Goal: Check status: Check status

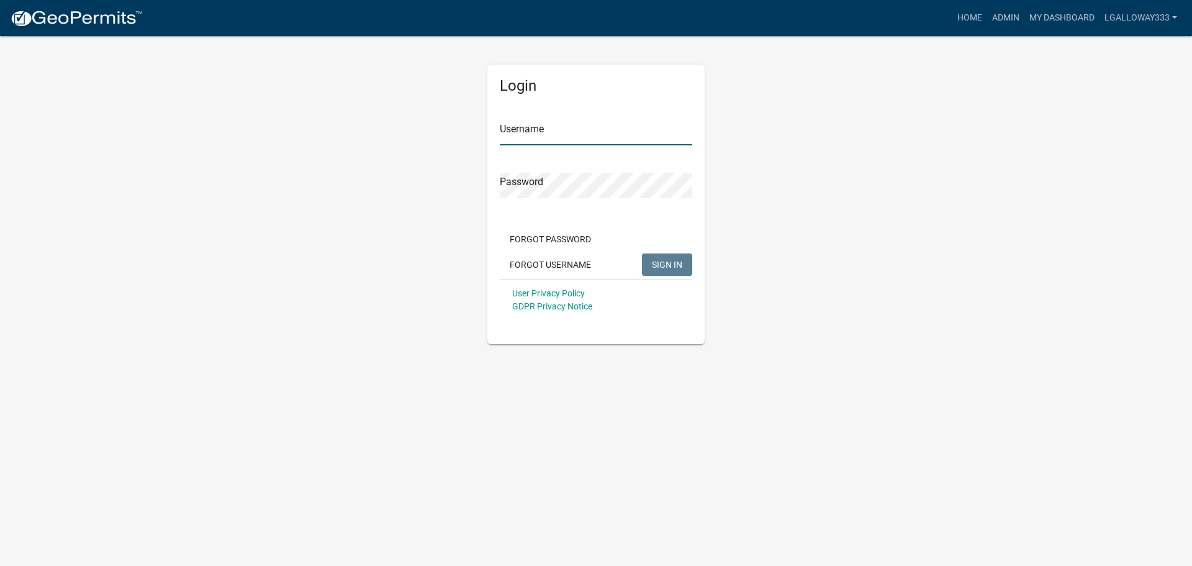
type input "lgalloway333"
click at [668, 263] on span "SIGN IN" at bounding box center [667, 264] width 30 height 10
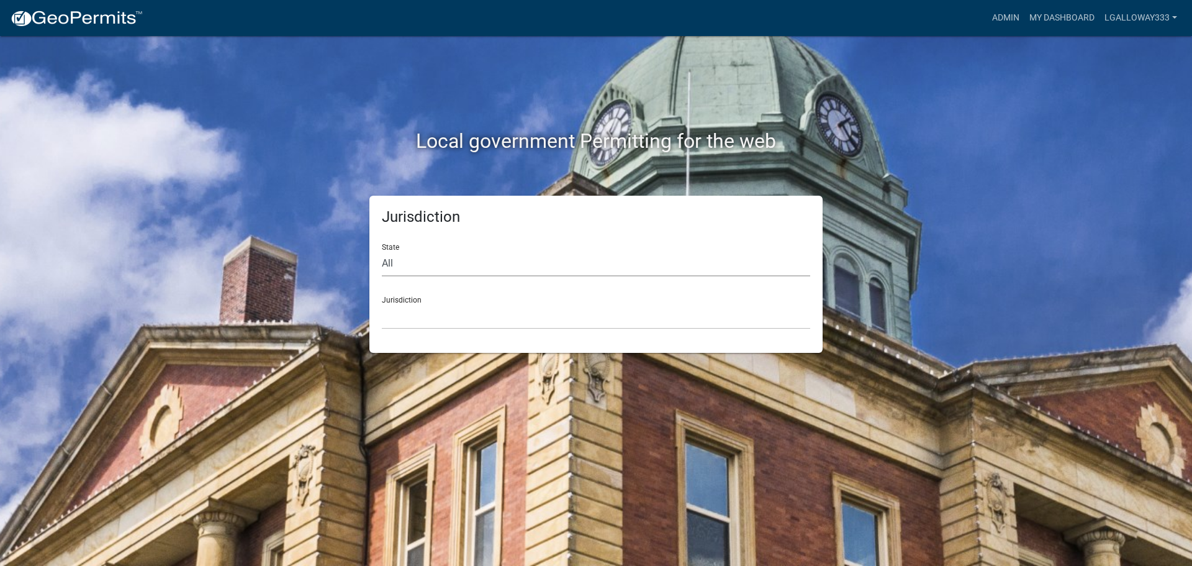
click at [461, 271] on select "All [US_STATE] [US_STATE] [US_STATE] [US_STATE] [US_STATE] [US_STATE] [US_STATE…" at bounding box center [596, 263] width 428 height 25
select select "[US_STATE]"
click at [382, 251] on select "All [US_STATE] [US_STATE] [US_STATE] [US_STATE] [US_STATE] [US_STATE] [US_STATE…" at bounding box center [596, 263] width 428 height 25
click at [425, 311] on select "City of [GEOGRAPHIC_DATA], [US_STATE] [GEOGRAPHIC_DATA], [US_STATE][PERSON_NAME…" at bounding box center [596, 316] width 428 height 25
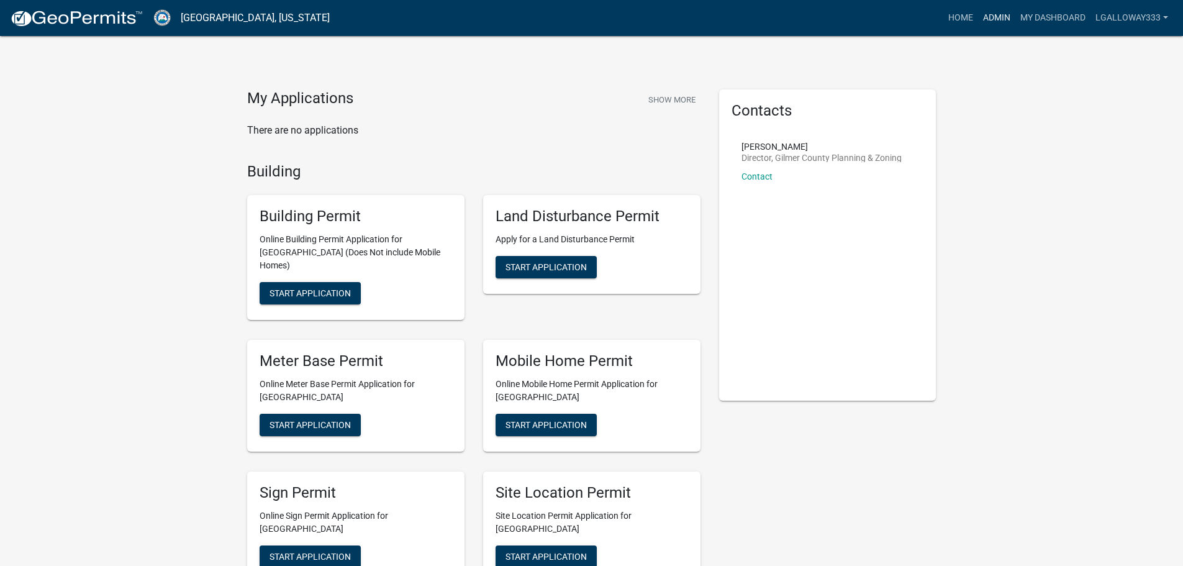
click at [1006, 12] on link "Admin" at bounding box center [996, 18] width 37 height 24
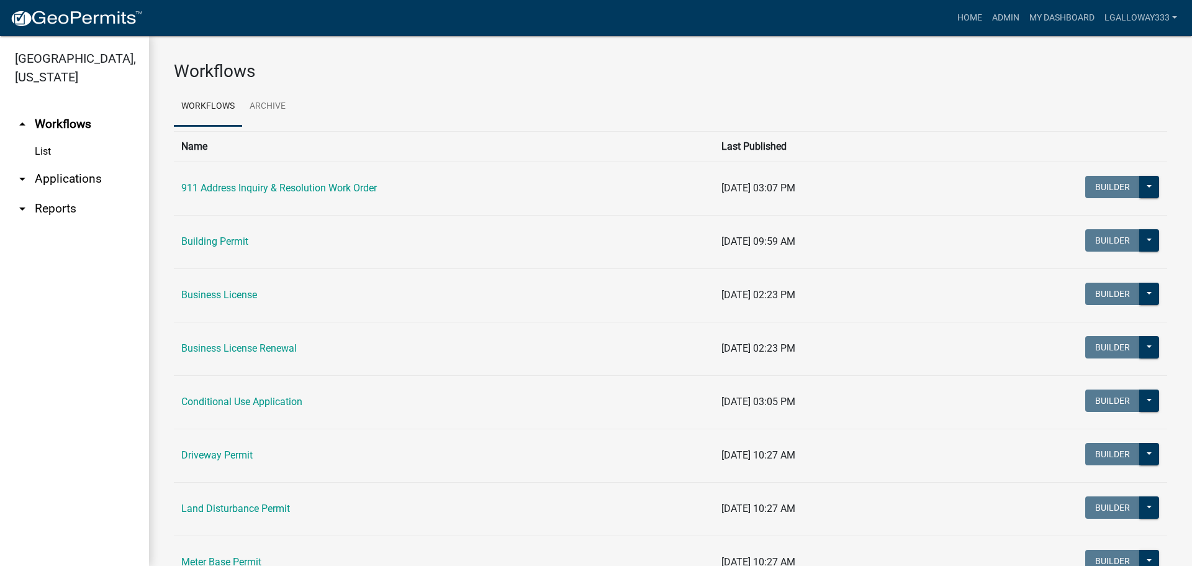
click at [35, 179] on link "arrow_drop_down Applications" at bounding box center [74, 179] width 149 height 30
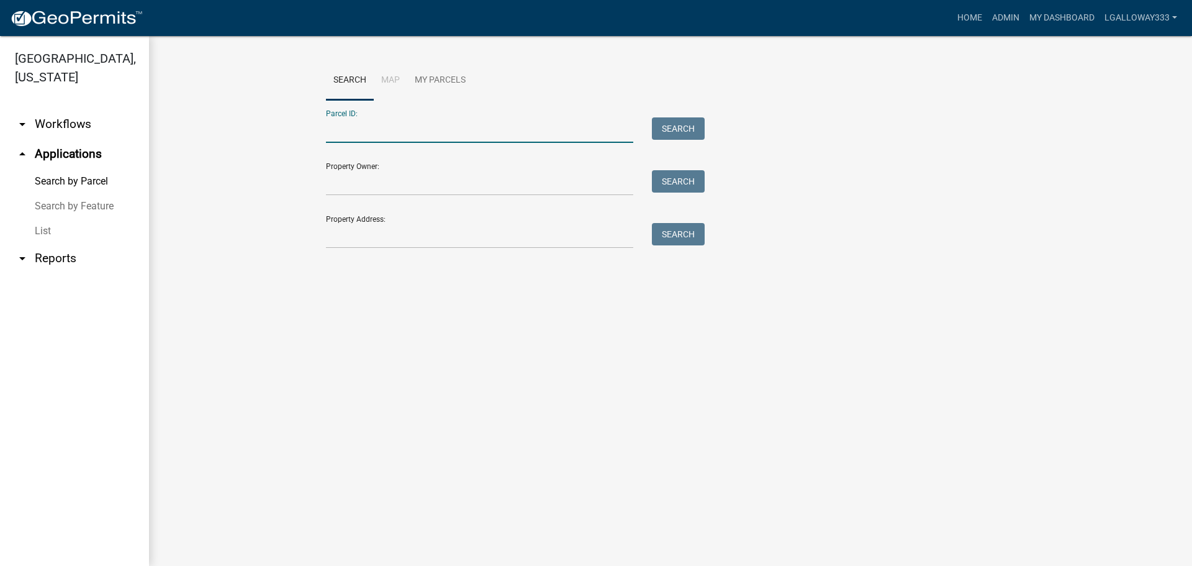
click at [351, 133] on input "Parcel ID:" at bounding box center [479, 129] width 307 height 25
type input "3040-013X"
click at [677, 130] on button "Search" at bounding box center [678, 128] width 53 height 22
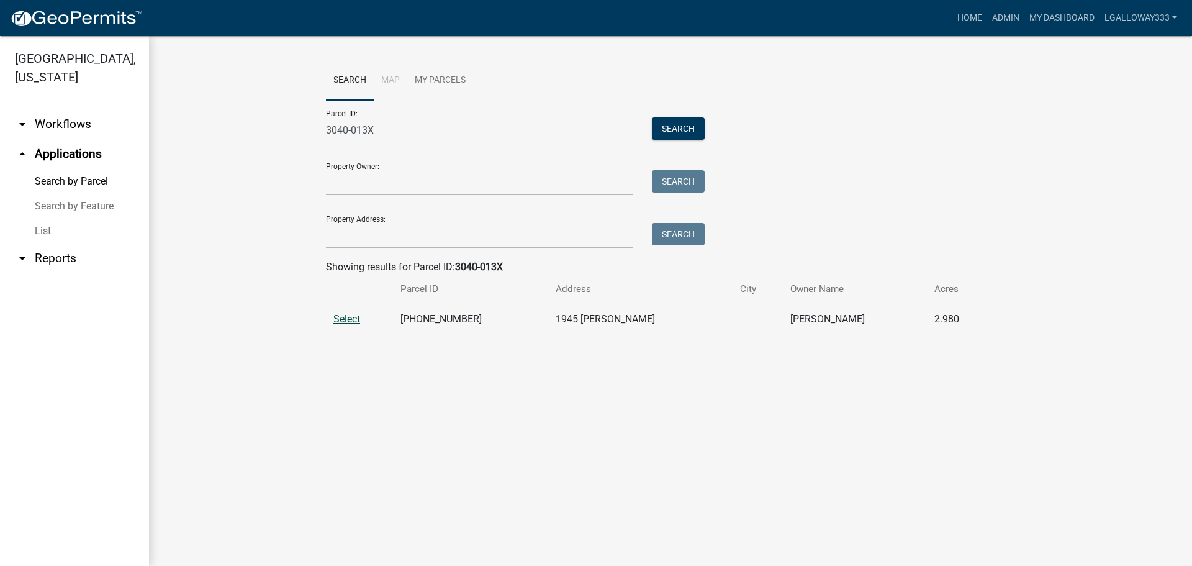
click at [348, 317] on span "Select" at bounding box center [346, 319] width 27 height 12
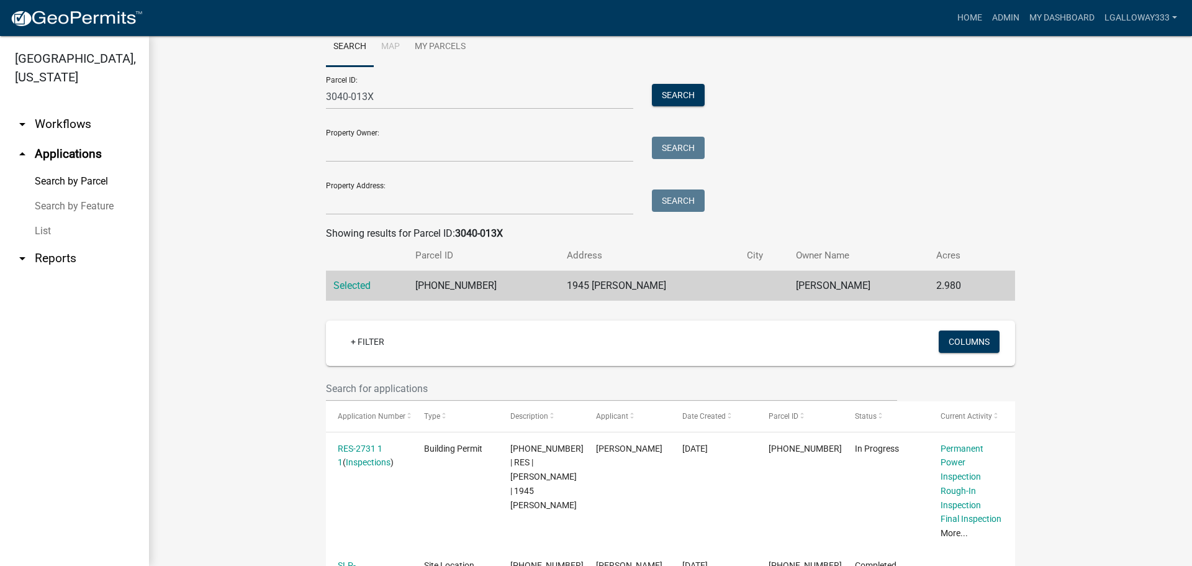
scroll to position [62, 0]
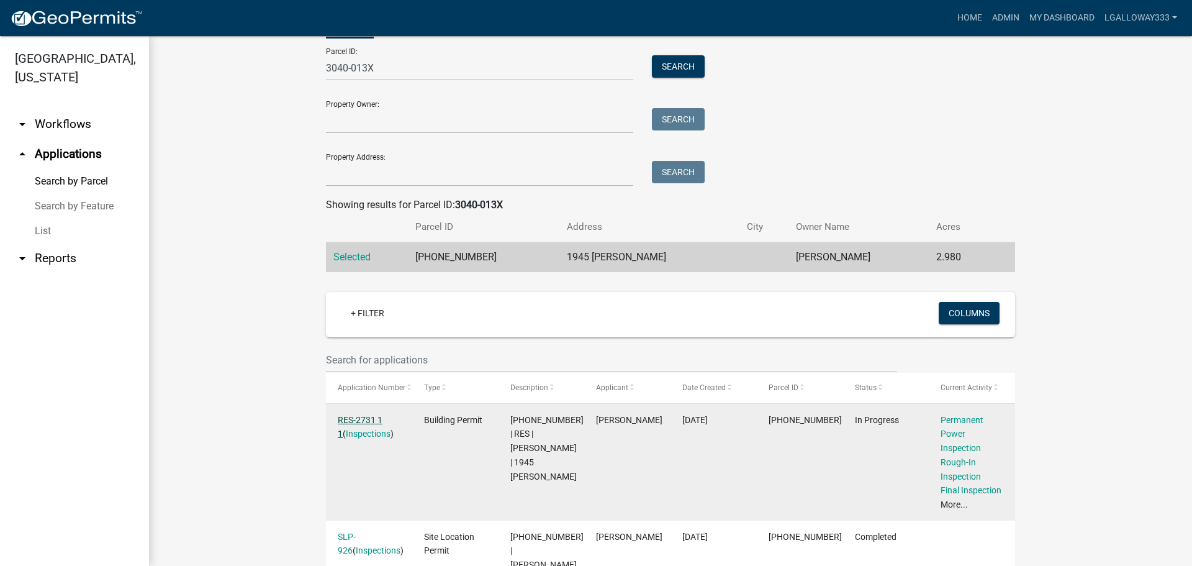
click at [366, 416] on link "RES-2731 1 1" at bounding box center [360, 427] width 45 height 24
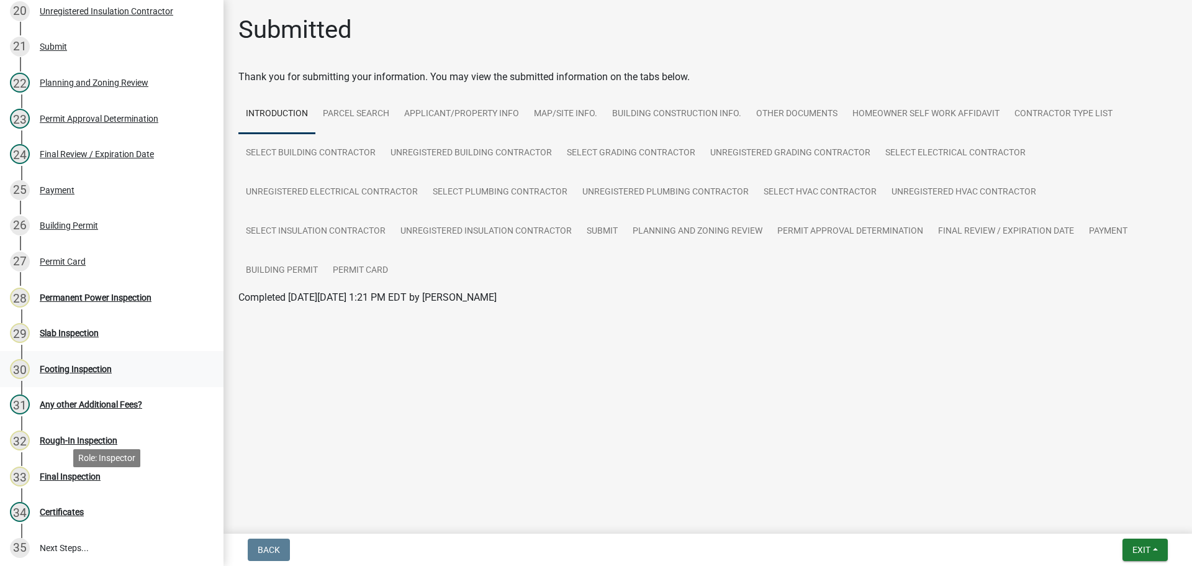
scroll to position [807, 0]
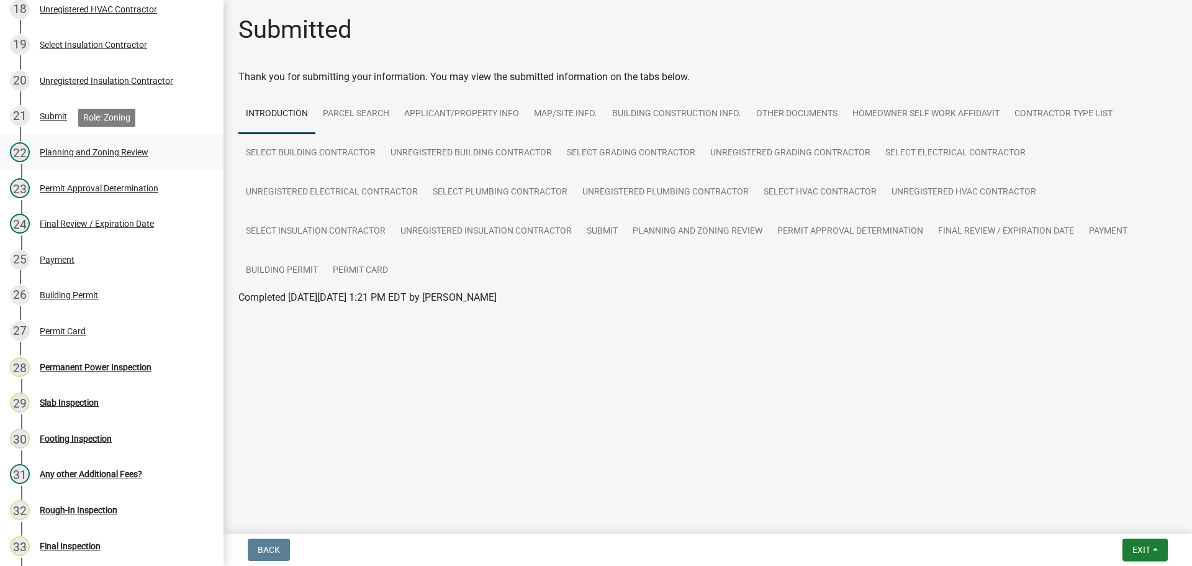
click at [139, 145] on div "22 Planning and Zoning Review" at bounding box center [107, 152] width 194 height 20
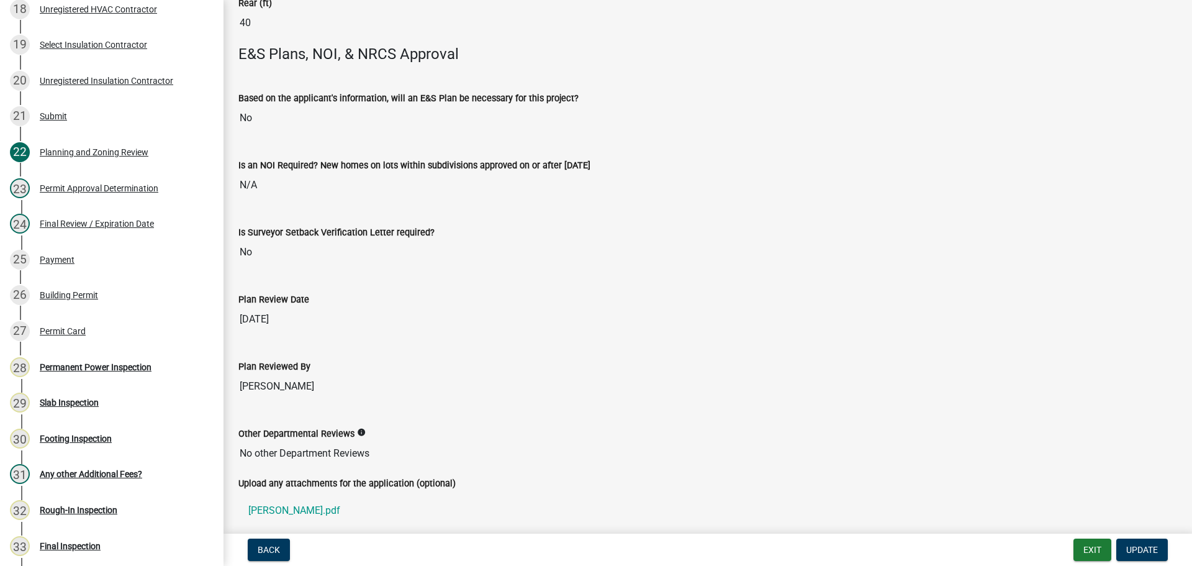
scroll to position [2532, 0]
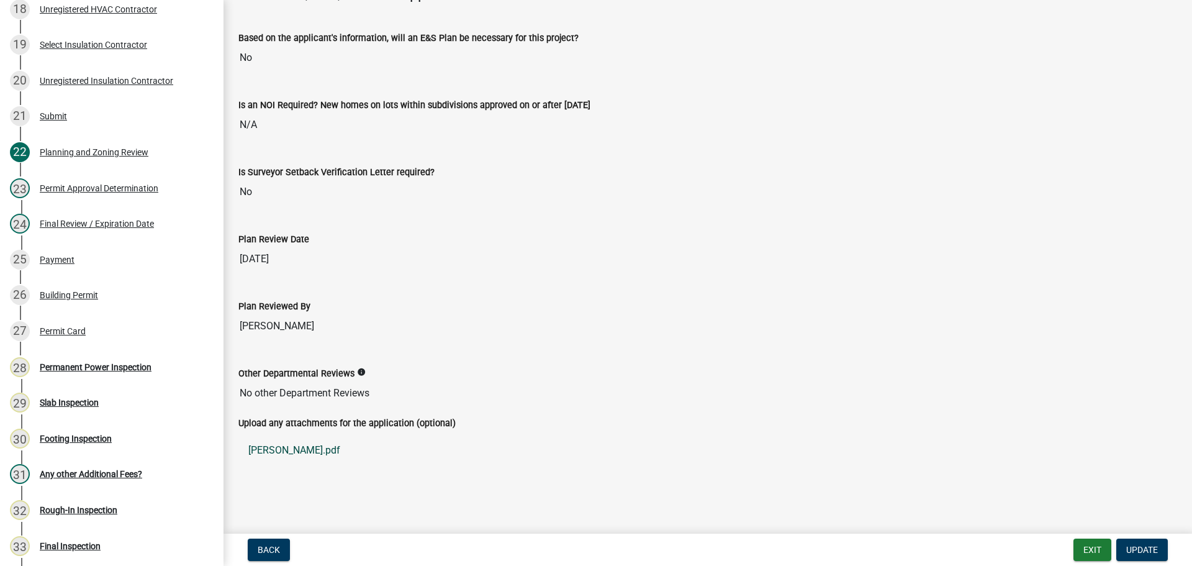
click at [278, 449] on link "TOTHEROW.pdf" at bounding box center [707, 450] width 939 height 30
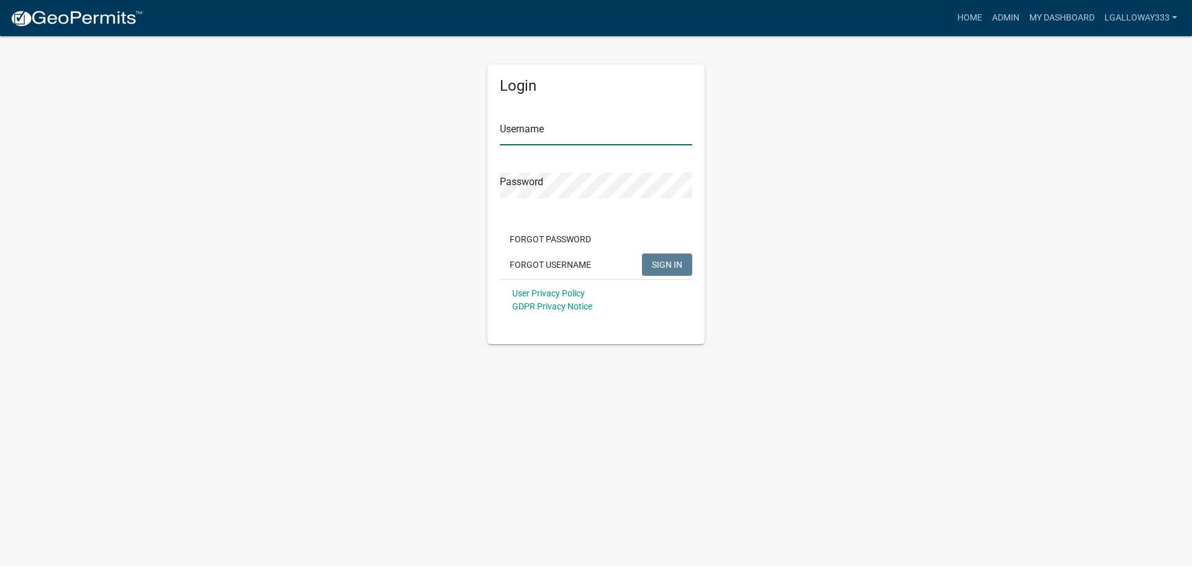
type input "lgalloway333"
click at [682, 265] on span "SIGN IN" at bounding box center [667, 264] width 30 height 10
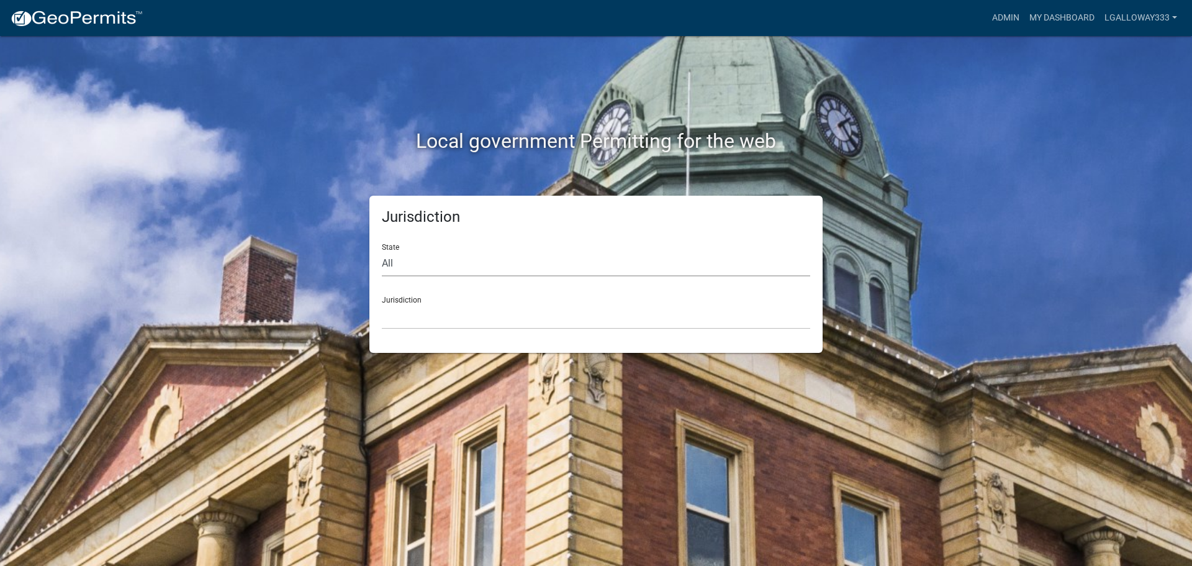
click at [449, 258] on select "All [US_STATE] [US_STATE] [US_STATE] [US_STATE] [US_STATE] [US_STATE] [US_STATE…" at bounding box center [596, 263] width 428 height 25
select select "[US_STATE]"
click at [382, 251] on select "All [US_STATE] [US_STATE] [US_STATE] [US_STATE] [US_STATE] [US_STATE] [US_STATE…" at bounding box center [596, 263] width 428 height 25
click at [410, 318] on select "City of [GEOGRAPHIC_DATA], [US_STATE] [GEOGRAPHIC_DATA], [US_STATE][PERSON_NAME…" at bounding box center [596, 316] width 428 height 25
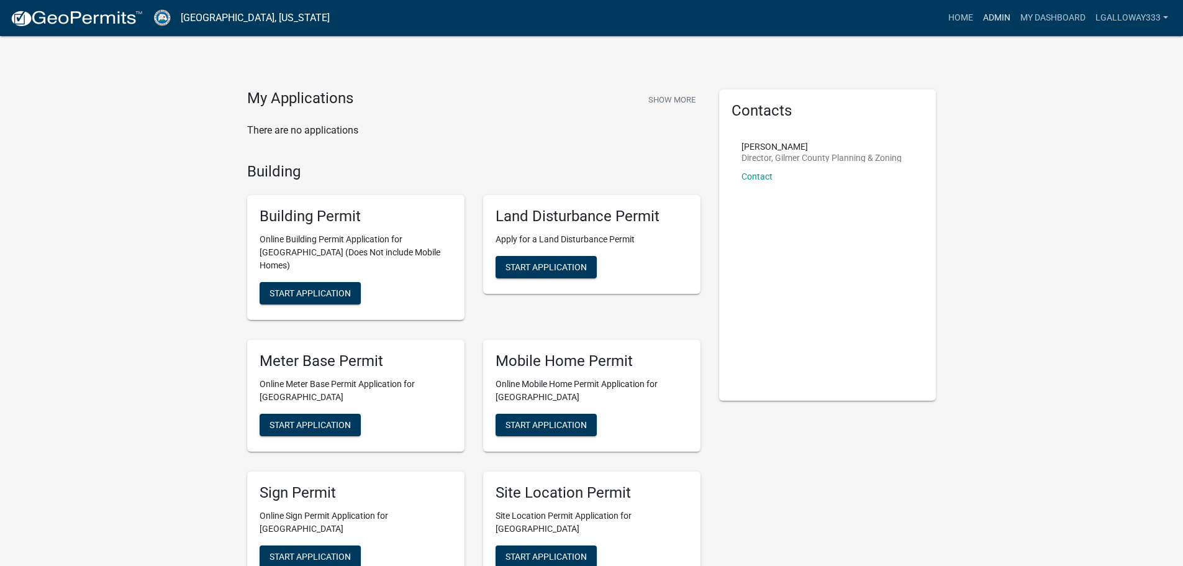
click at [997, 16] on link "Admin" at bounding box center [996, 18] width 37 height 24
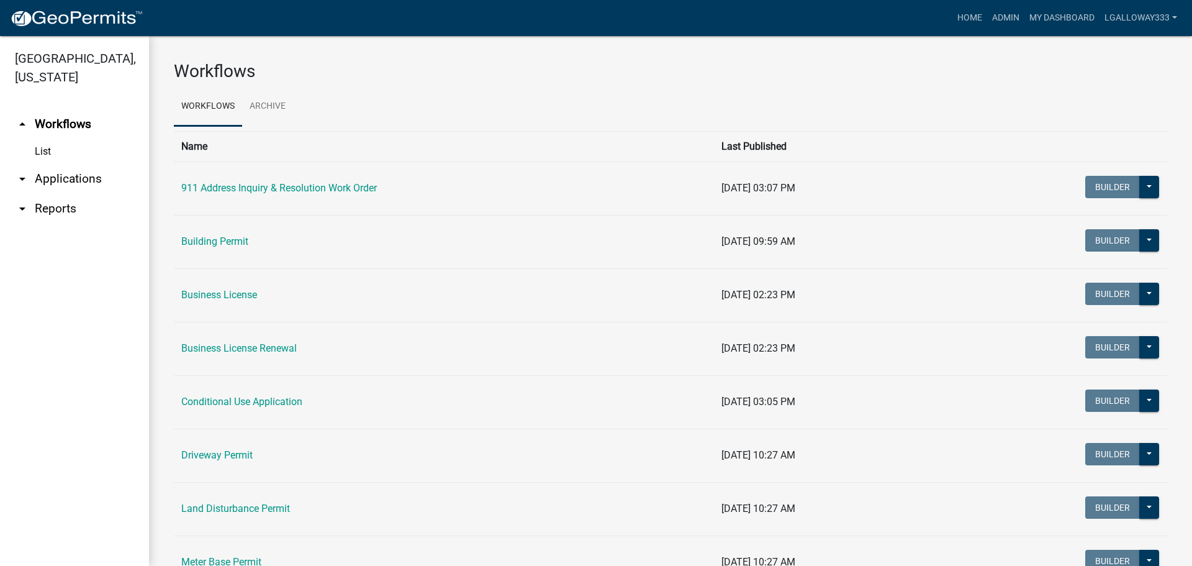
click at [47, 174] on link "arrow_drop_down Applications" at bounding box center [74, 179] width 149 height 30
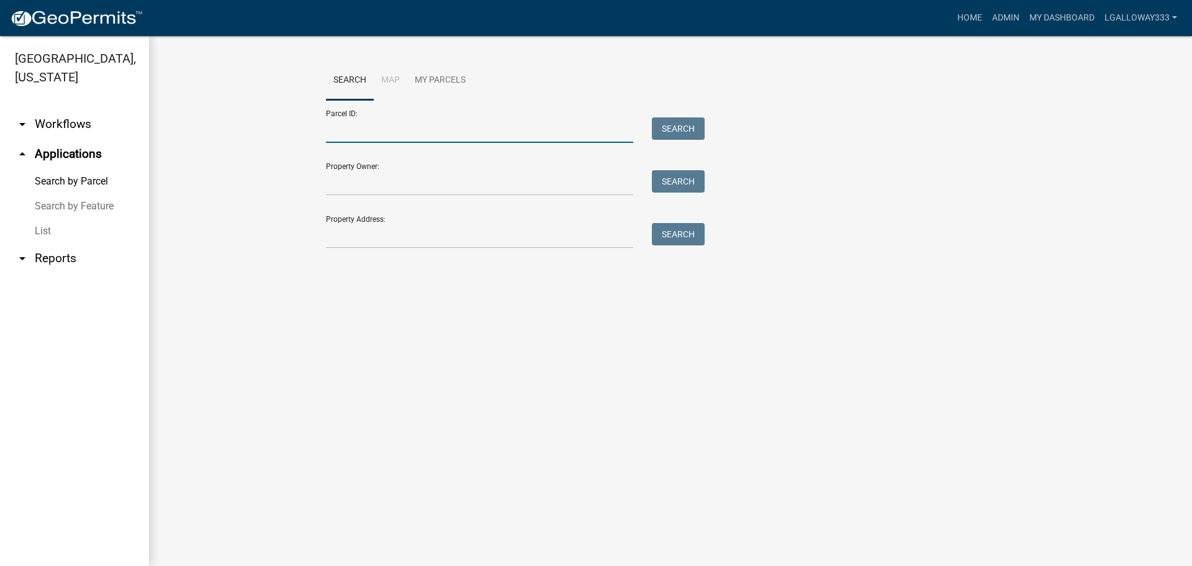
click at [368, 130] on input "Parcel ID:" at bounding box center [479, 129] width 307 height 25
type input "3038P-027"
click at [663, 132] on button "Search" at bounding box center [678, 128] width 53 height 22
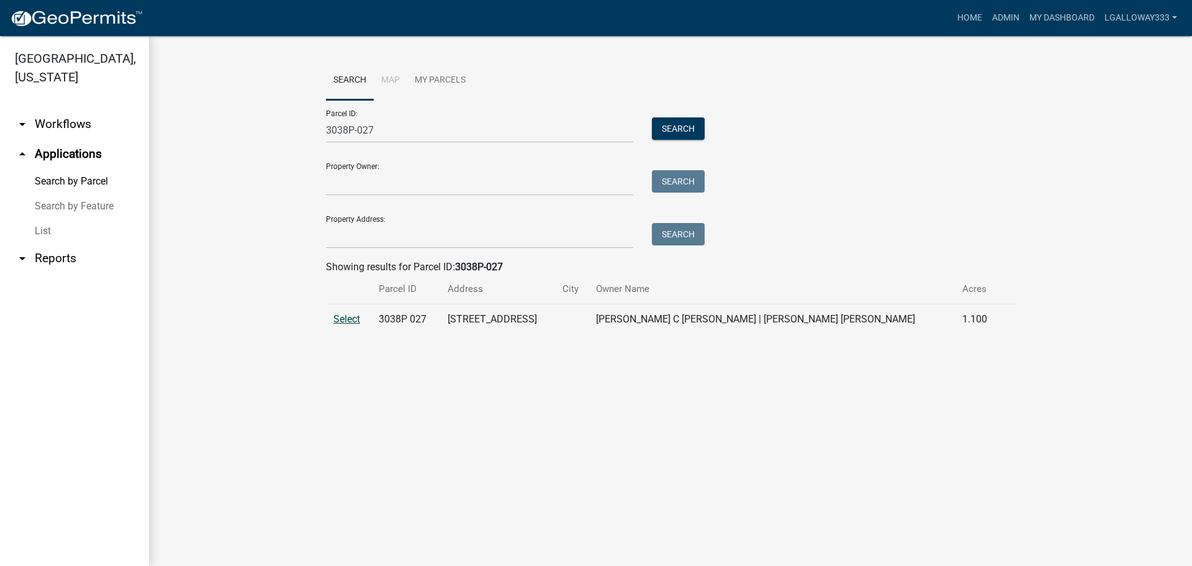
click at [342, 322] on span "Select" at bounding box center [346, 319] width 27 height 12
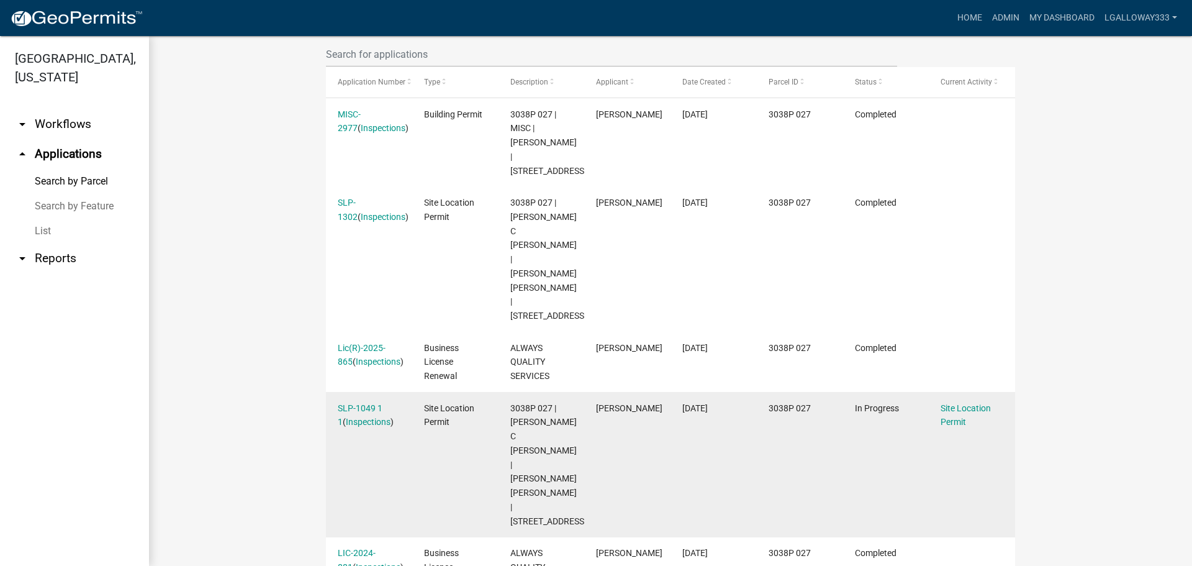
scroll to position [372, 0]
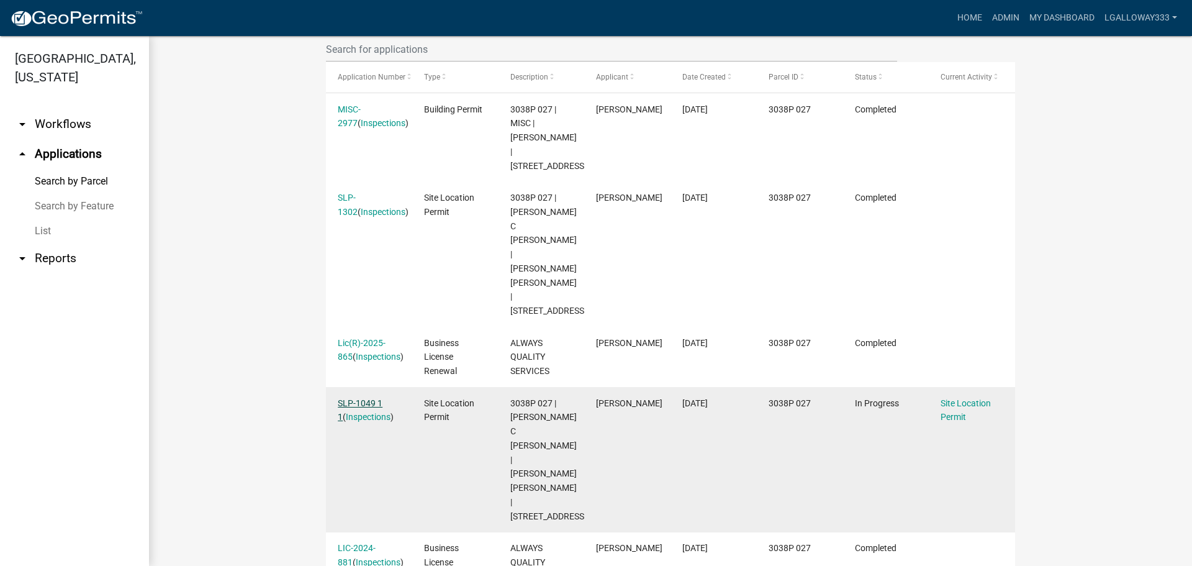
click at [361, 398] on link "SLP-1049 1 1" at bounding box center [360, 410] width 45 height 24
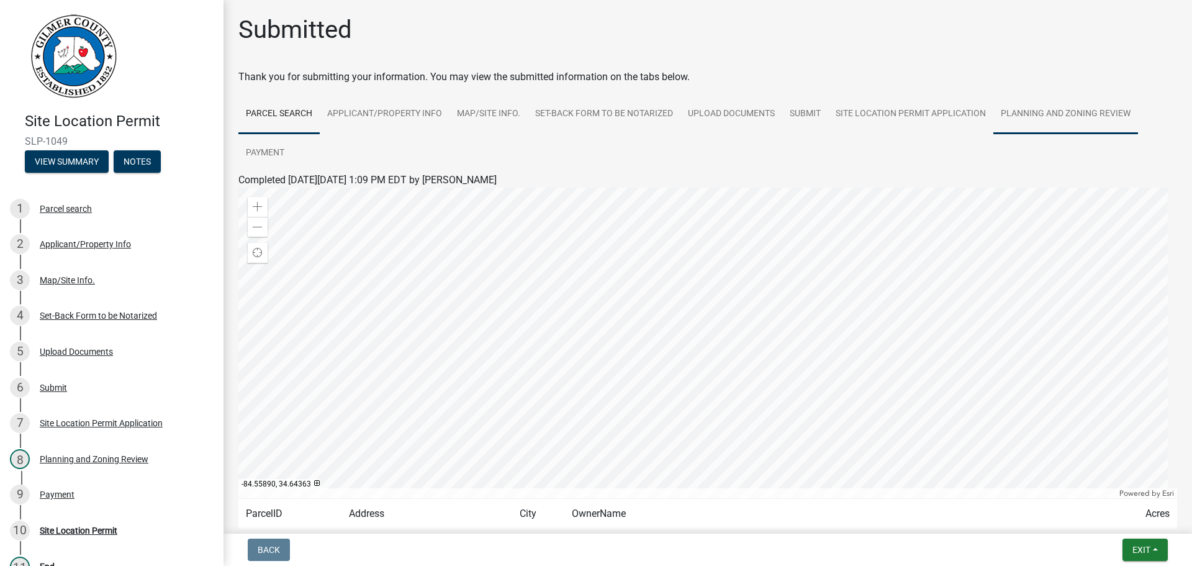
click at [1048, 107] on link "Planning and Zoning Review" at bounding box center [1065, 114] width 145 height 40
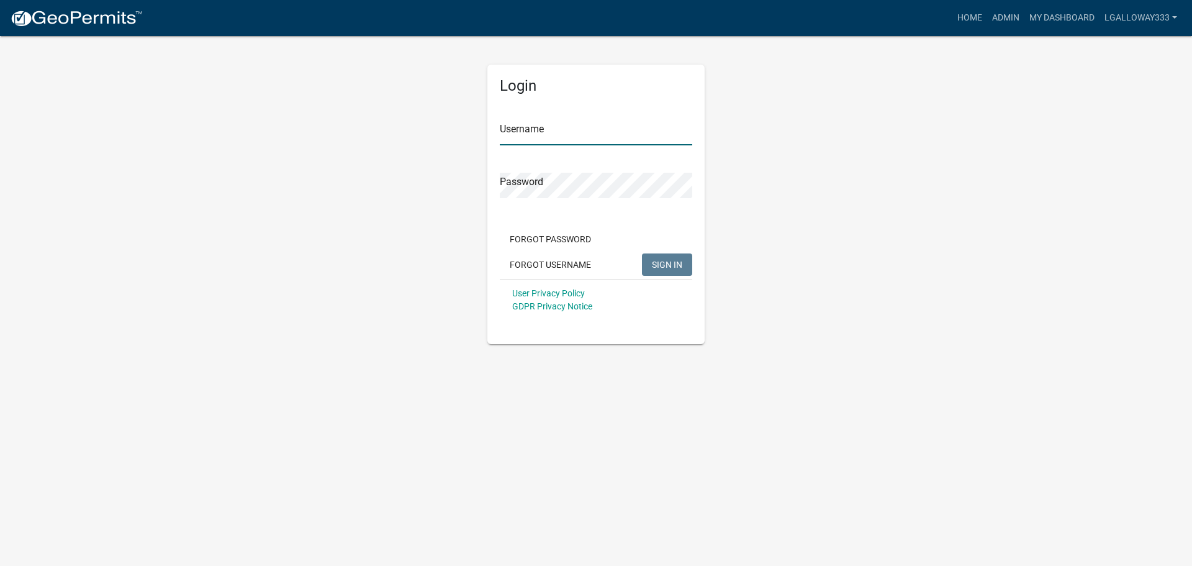
type input "lgalloway333"
click at [651, 262] on button "SIGN IN" at bounding box center [667, 264] width 50 height 22
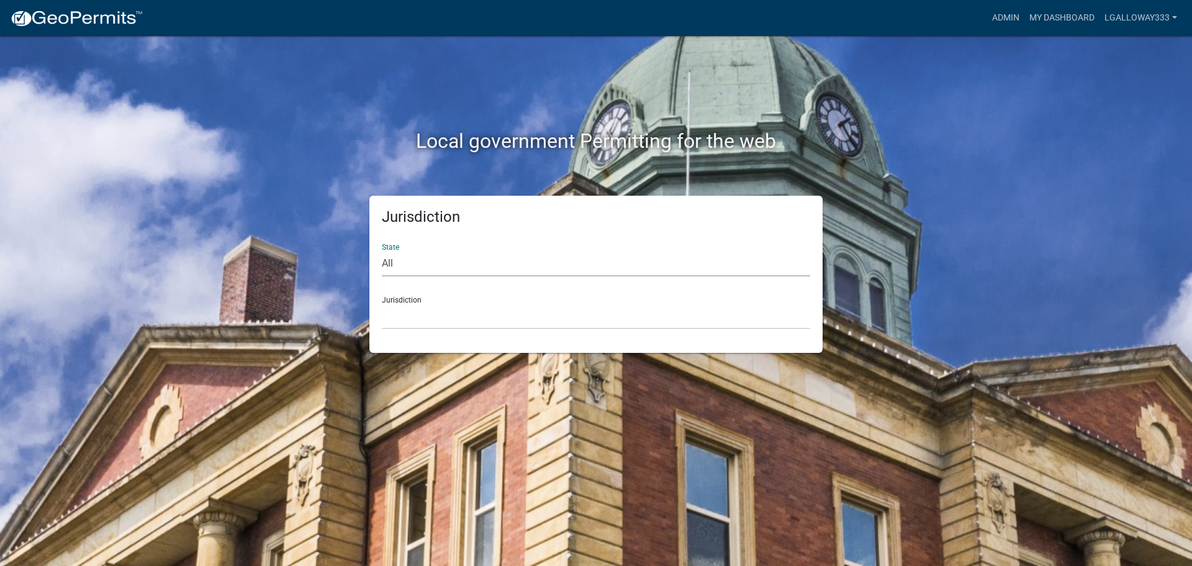
drag, startPoint x: 394, startPoint y: 259, endPoint x: 426, endPoint y: 276, distance: 36.6
click at [395, 259] on select "All [US_STATE] [US_STATE] [US_STATE] [US_STATE] [US_STATE] [US_STATE] [US_STATE…" at bounding box center [596, 263] width 428 height 25
select select "[US_STATE]"
click at [382, 251] on select "All [US_STATE] [US_STATE] [US_STATE] [US_STATE] [US_STATE] [US_STATE] [US_STATE…" at bounding box center [596, 263] width 428 height 25
click at [424, 322] on select "City of [GEOGRAPHIC_DATA], [US_STATE] [GEOGRAPHIC_DATA], [US_STATE][PERSON_NAME…" at bounding box center [596, 316] width 428 height 25
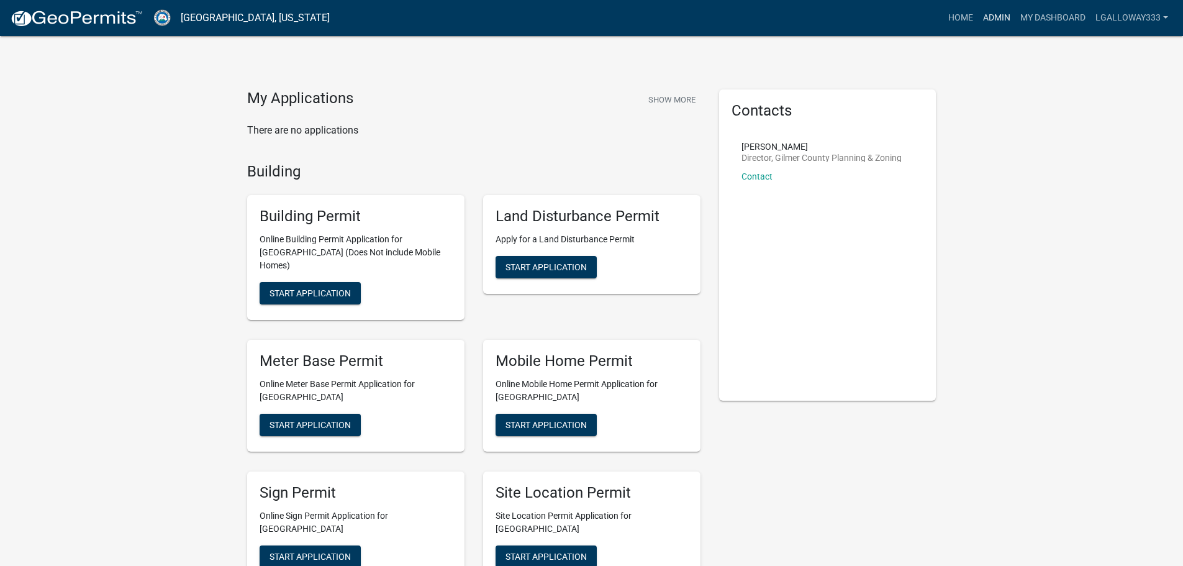
click at [1006, 14] on link "Admin" at bounding box center [996, 18] width 37 height 24
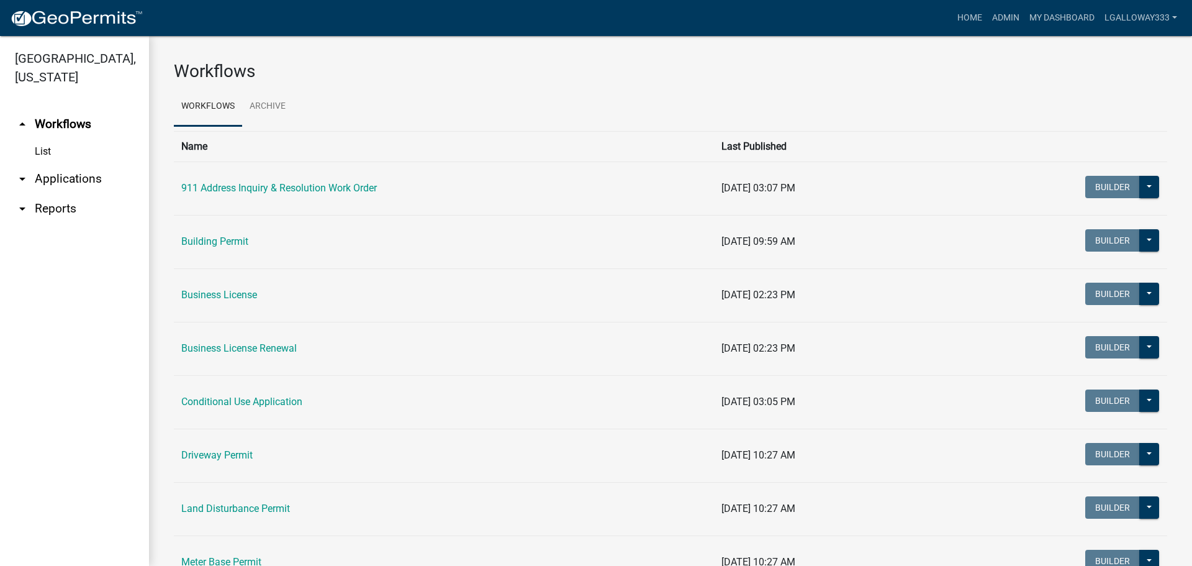
click at [58, 181] on link "arrow_drop_down Applications" at bounding box center [74, 179] width 149 height 30
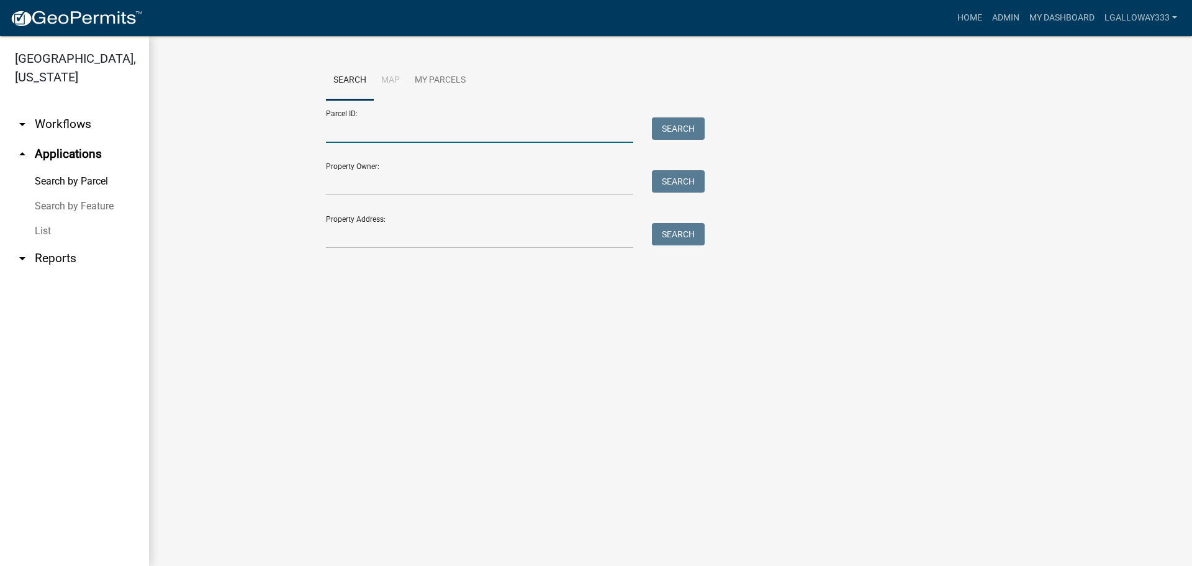
click at [365, 135] on input "Parcel ID:" at bounding box center [479, 129] width 307 height 25
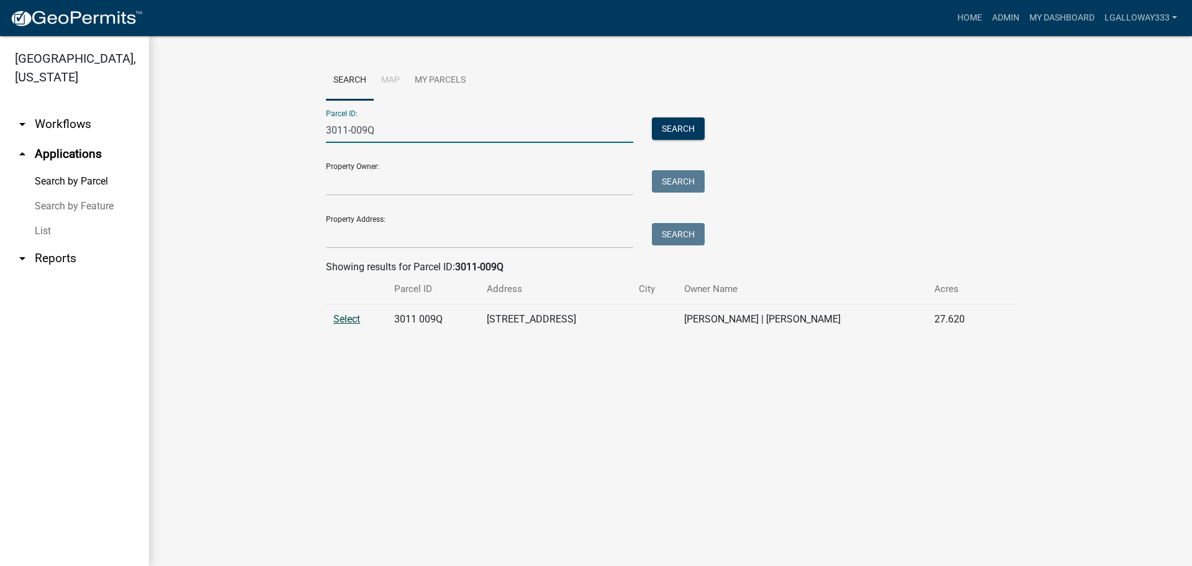
type input "3011-009Q"
click at [349, 318] on span "Select" at bounding box center [346, 319] width 27 height 12
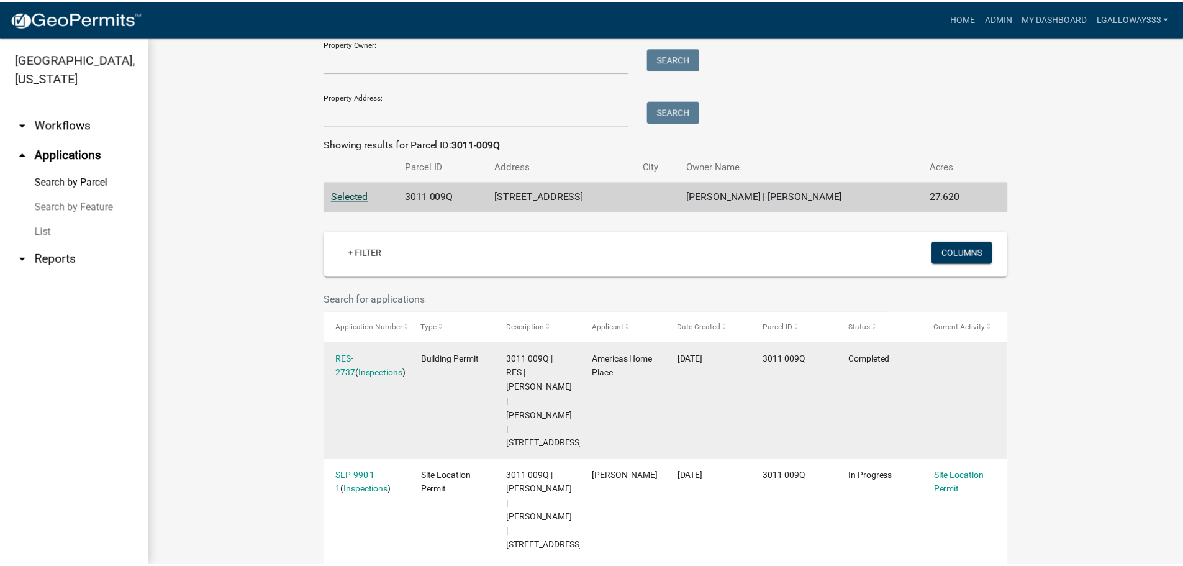
scroll to position [124, 0]
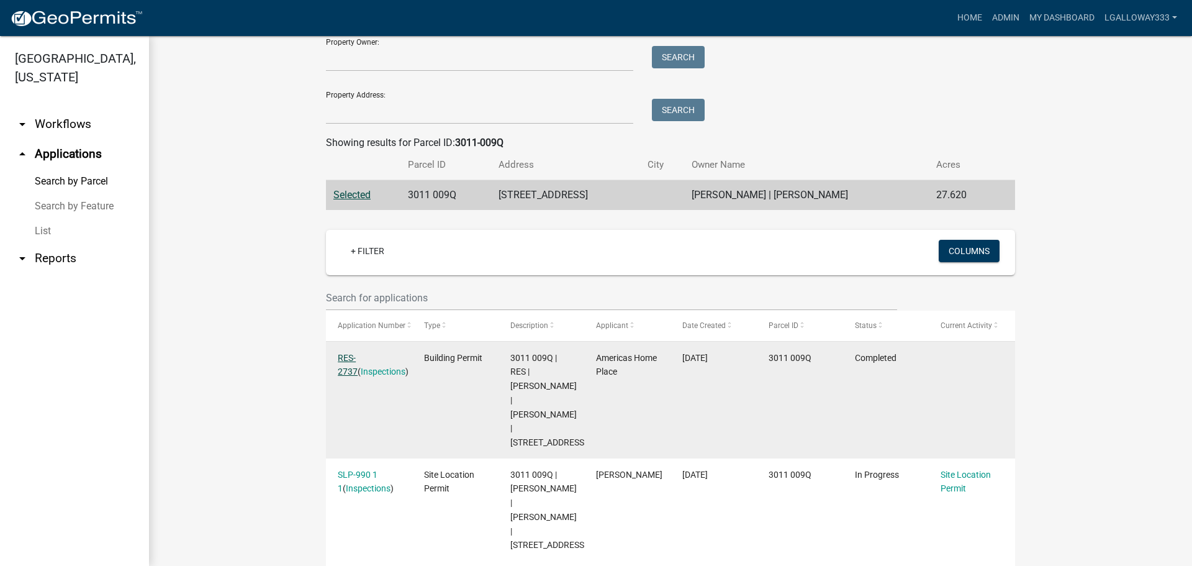
click at [358, 356] on link "RES-2737" at bounding box center [348, 365] width 20 height 24
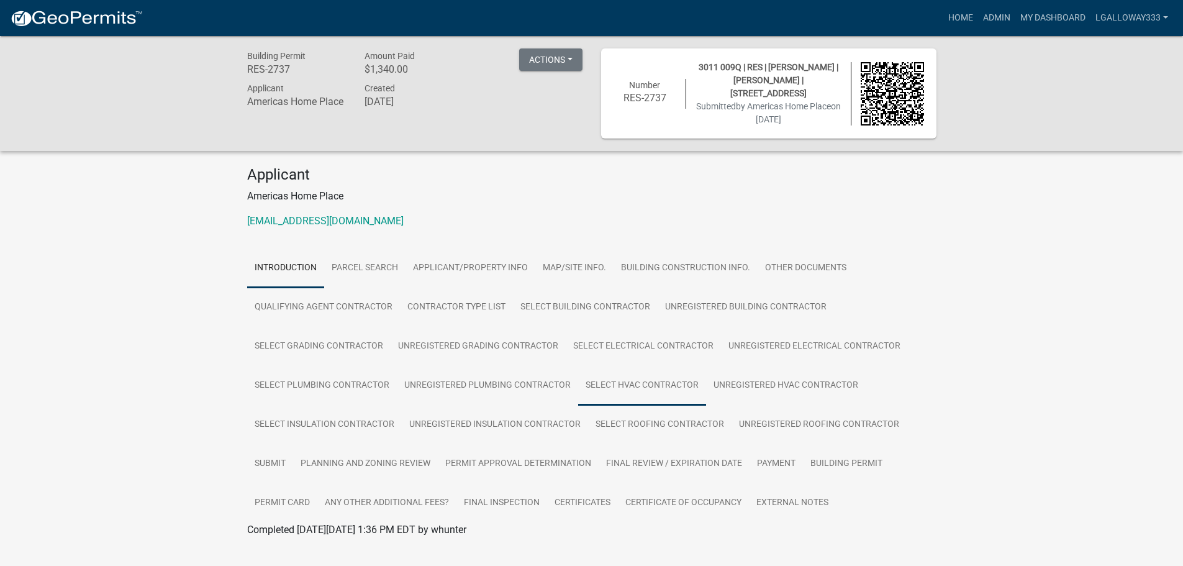
scroll to position [37, 0]
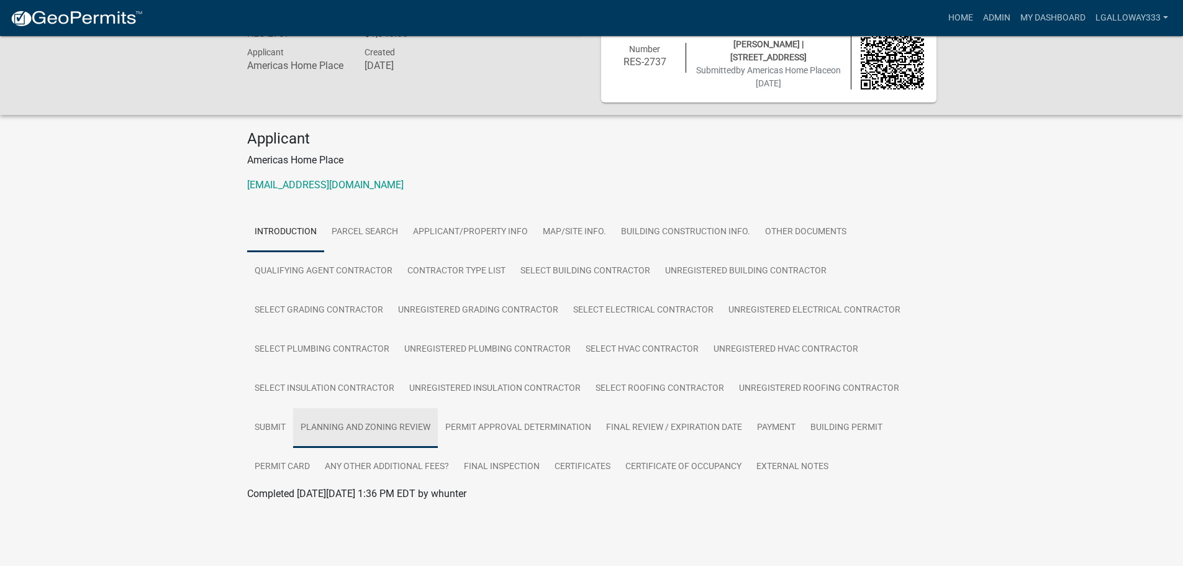
click at [392, 437] on link "Planning and Zoning Review" at bounding box center [365, 428] width 145 height 40
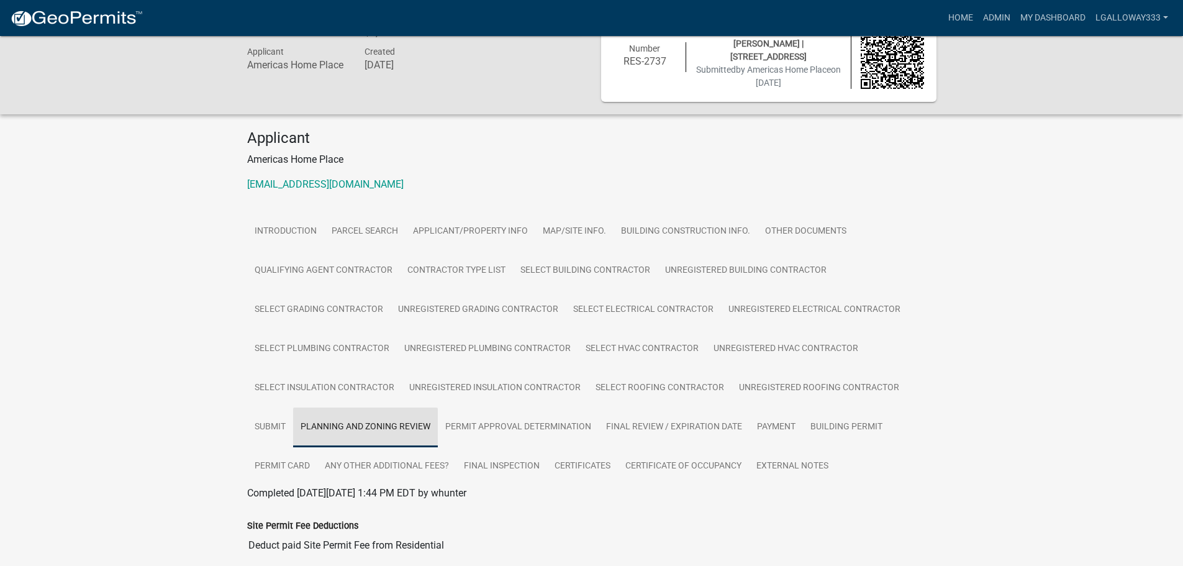
click at [375, 440] on link "Planning and Zoning Review" at bounding box center [365, 427] width 145 height 40
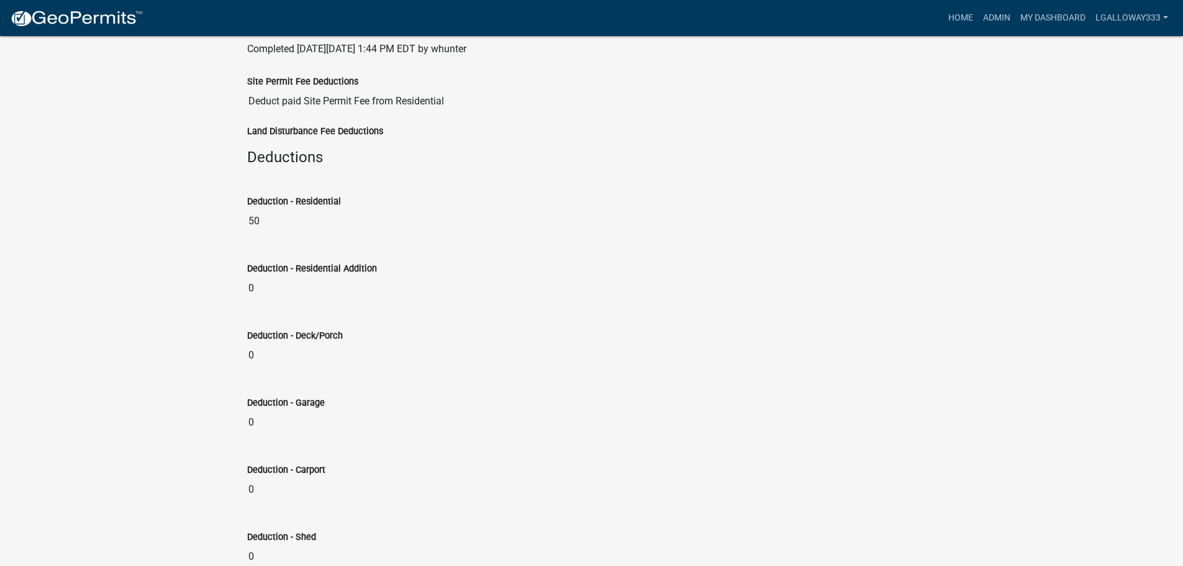
scroll to position [299, 0]
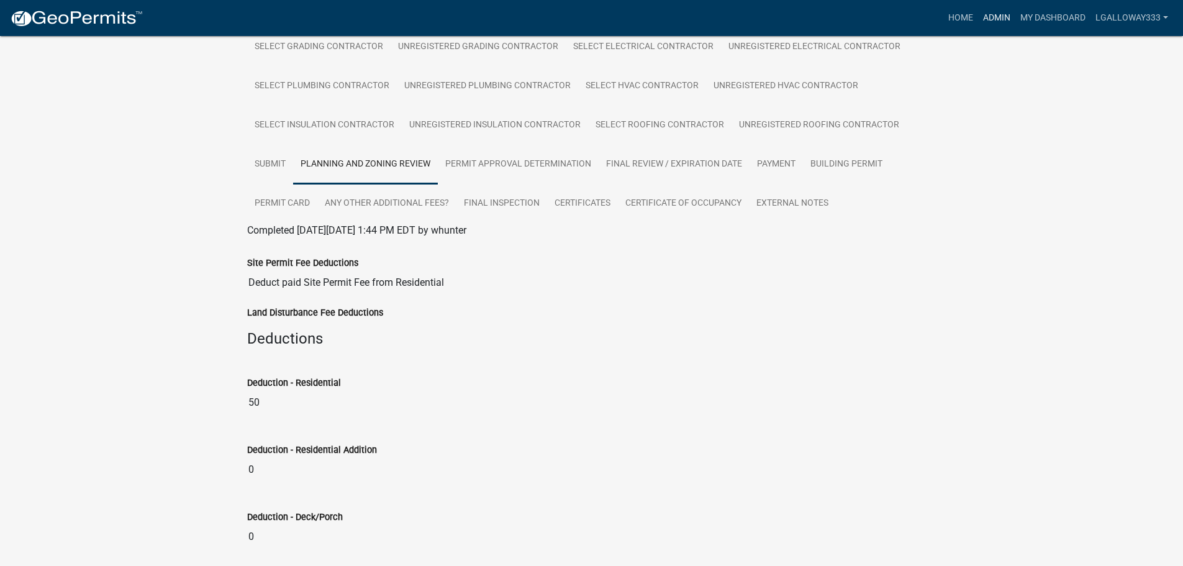
click at [996, 20] on link "Admin" at bounding box center [996, 18] width 37 height 24
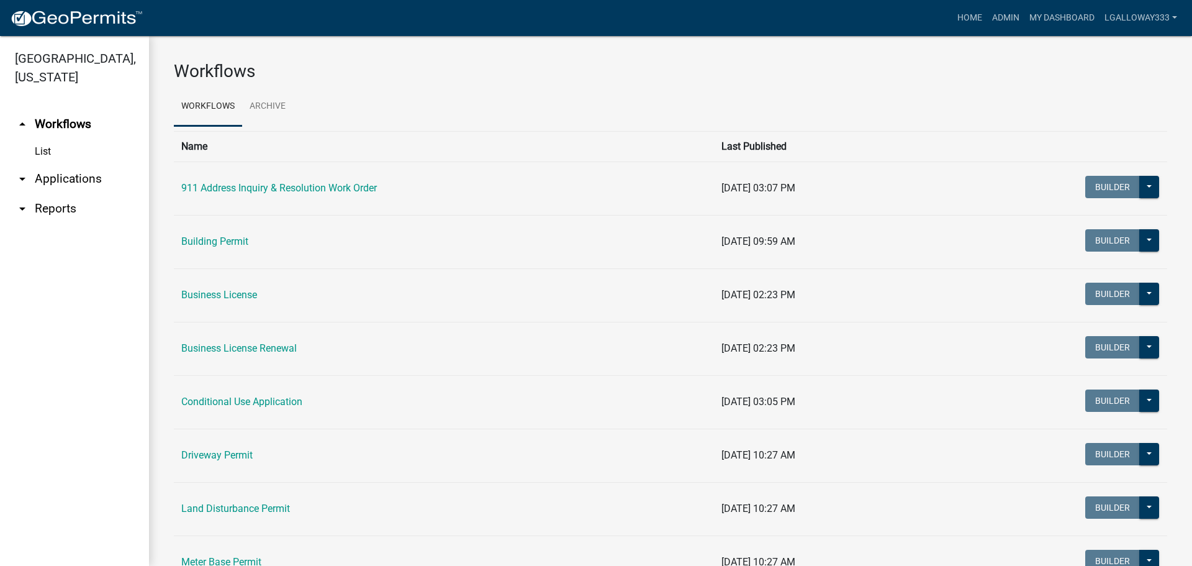
click at [43, 121] on link "arrow_drop_up Workflows" at bounding box center [74, 124] width 149 height 30
click at [214, 238] on link "Building Permit" at bounding box center [214, 241] width 67 height 12
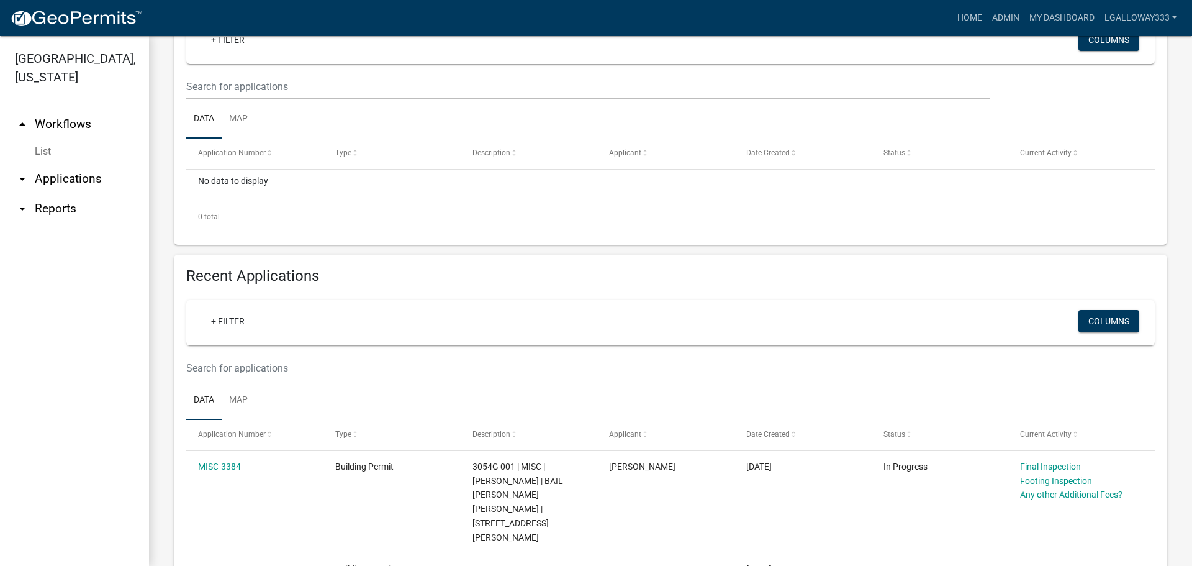
scroll to position [248, 0]
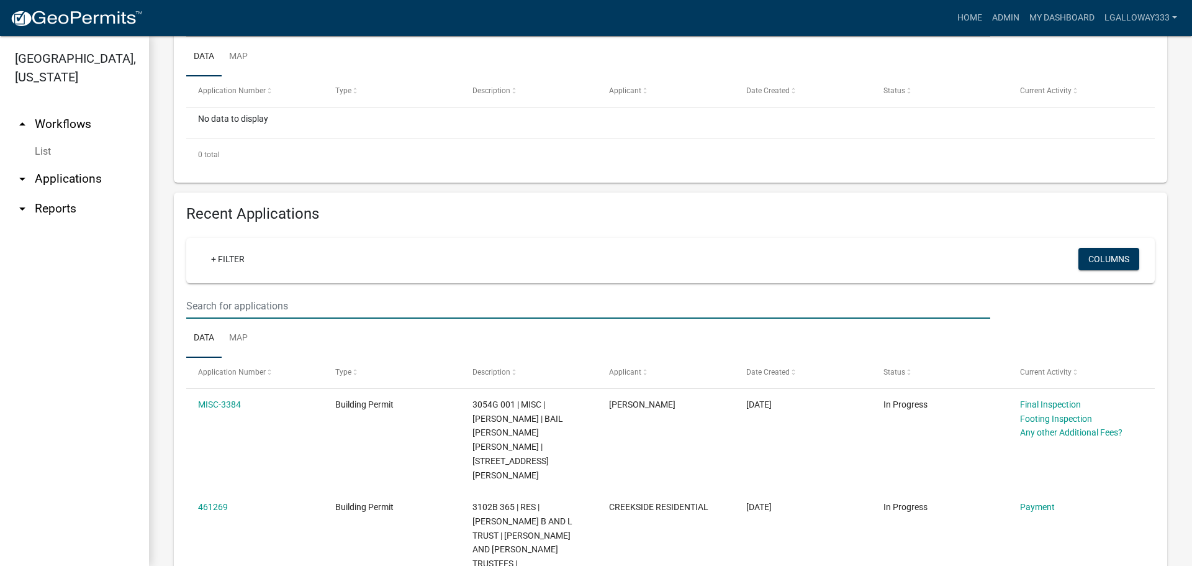
click at [229, 37] on input "text" at bounding box center [588, 24] width 804 height 25
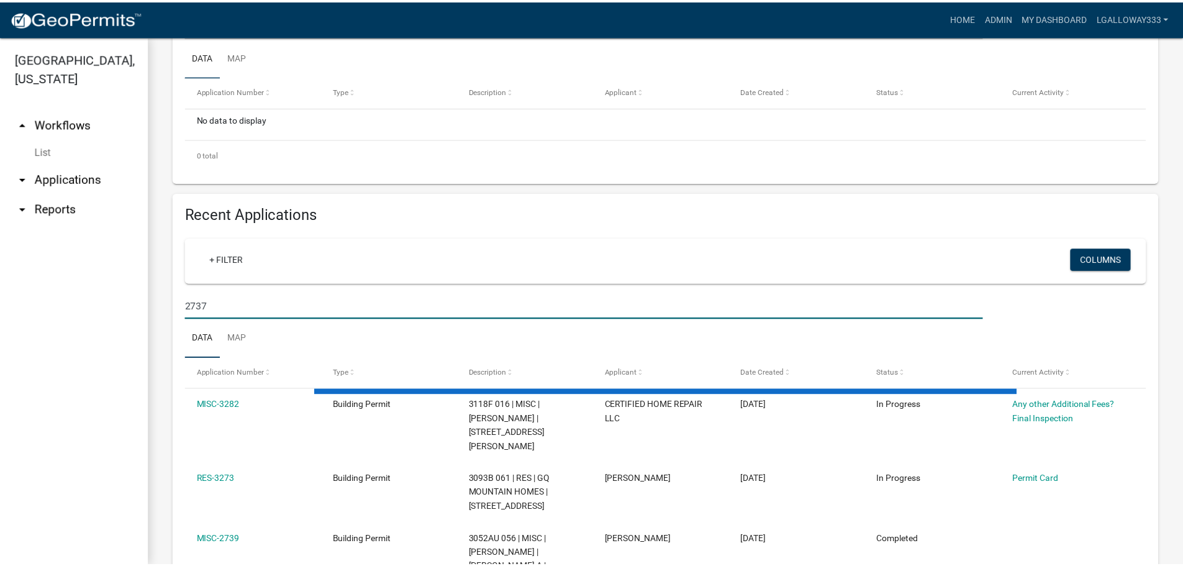
scroll to position [218, 0]
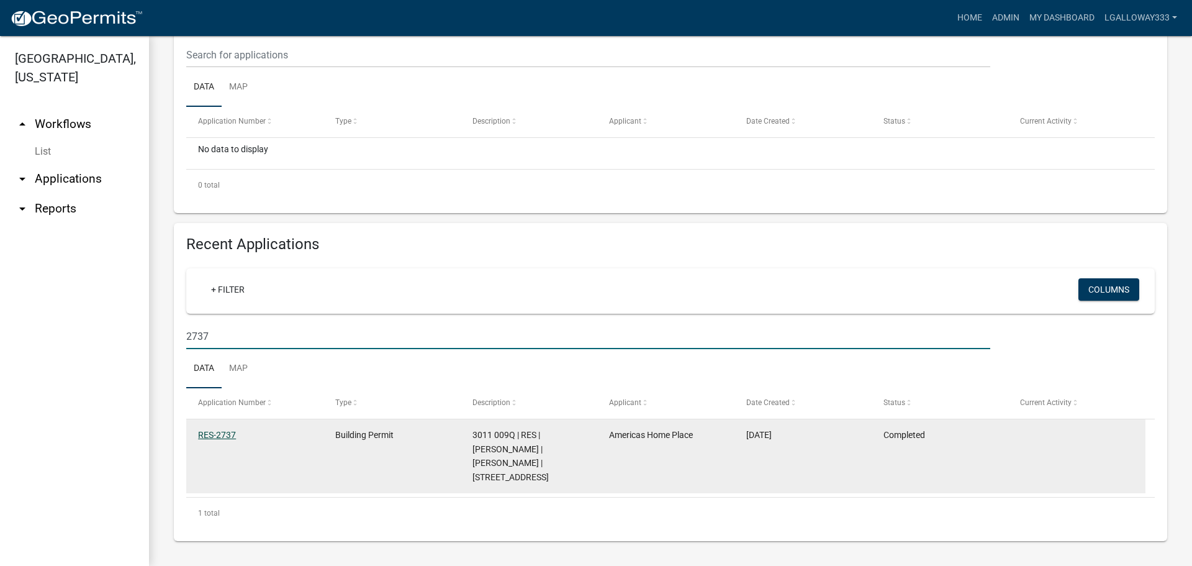
type input "2737"
click at [218, 434] on link "RES-2737" at bounding box center [217, 435] width 38 height 10
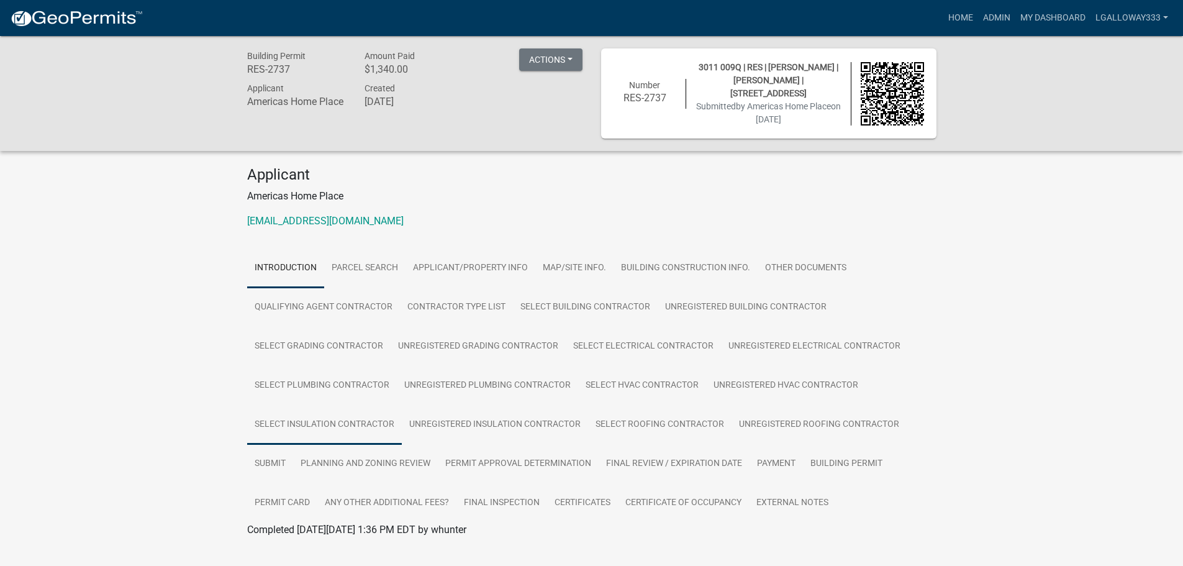
scroll to position [37, 0]
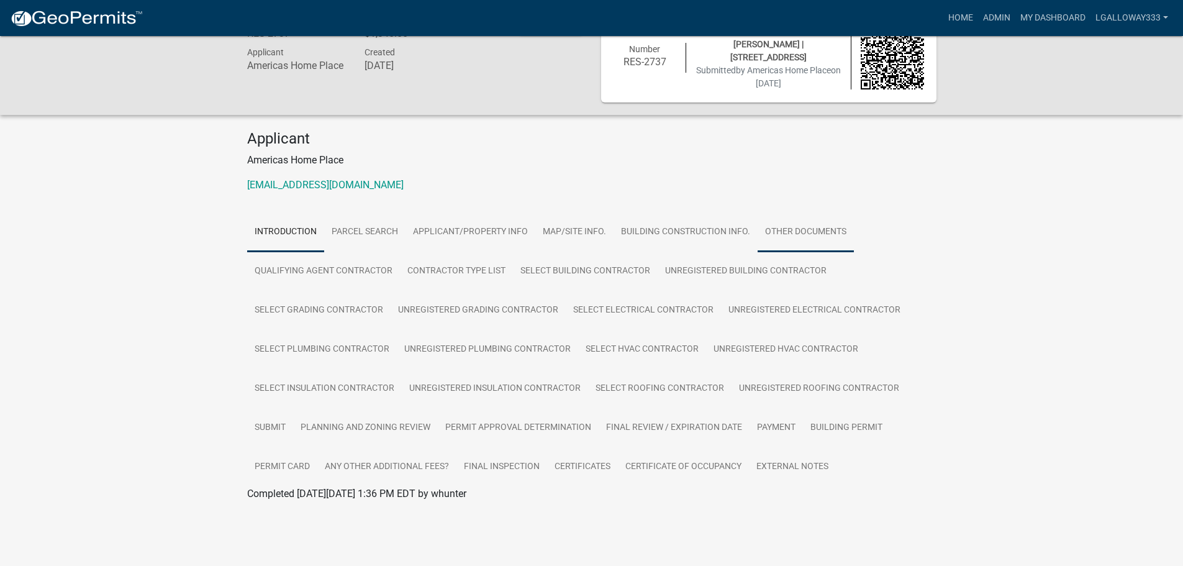
click at [806, 229] on link "Other Documents" at bounding box center [805, 232] width 96 height 40
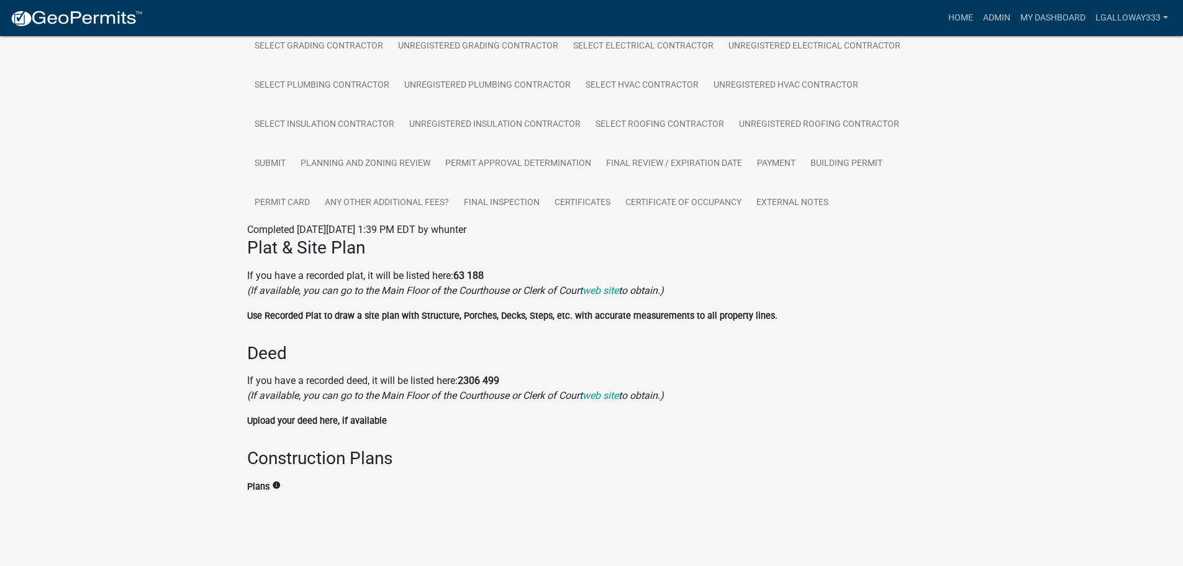
scroll to position [313, 0]
click at [274, 483] on icon "info" at bounding box center [276, 484] width 9 height 9
click at [310, 458] on h3 "Construction Plans" at bounding box center [591, 458] width 689 height 21
click at [288, 458] on h3 "Construction Plans" at bounding box center [591, 458] width 689 height 21
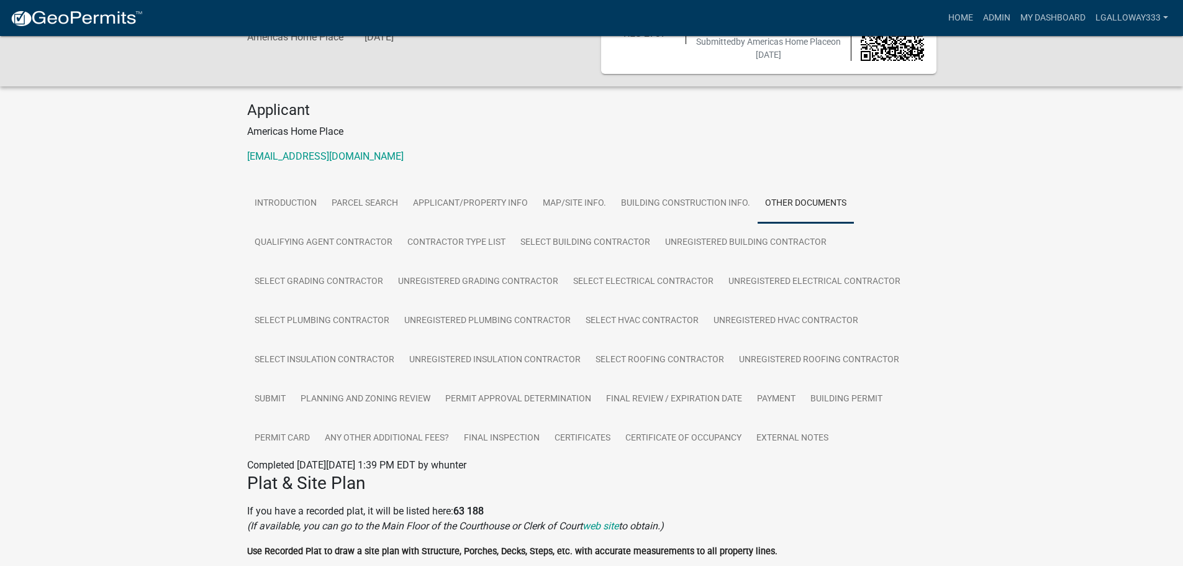
scroll to position [0, 0]
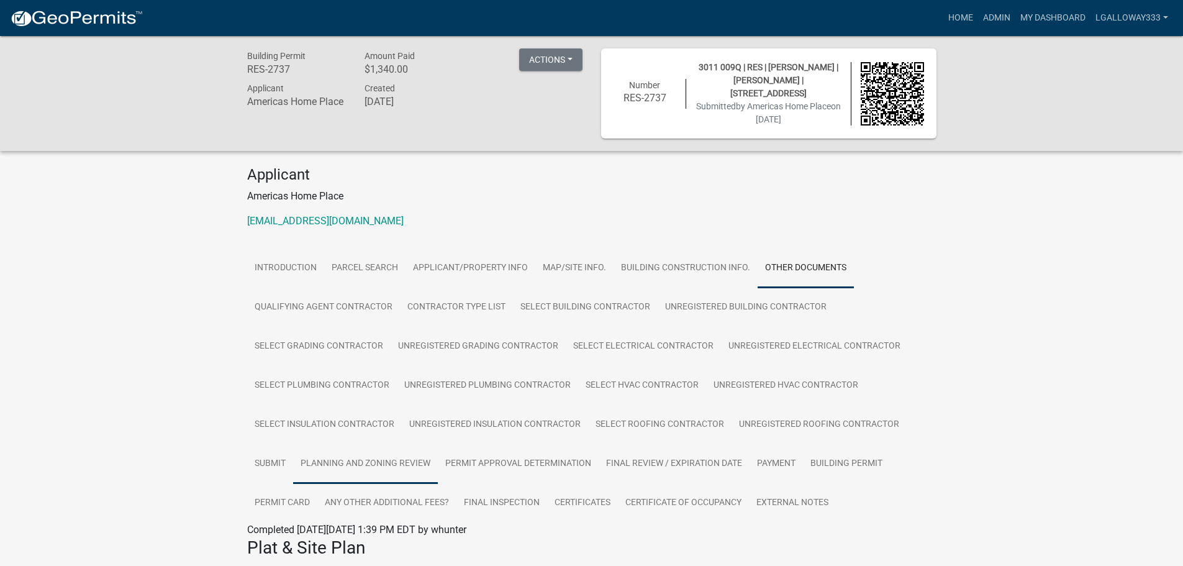
click at [377, 473] on link "Planning and Zoning Review" at bounding box center [365, 464] width 145 height 40
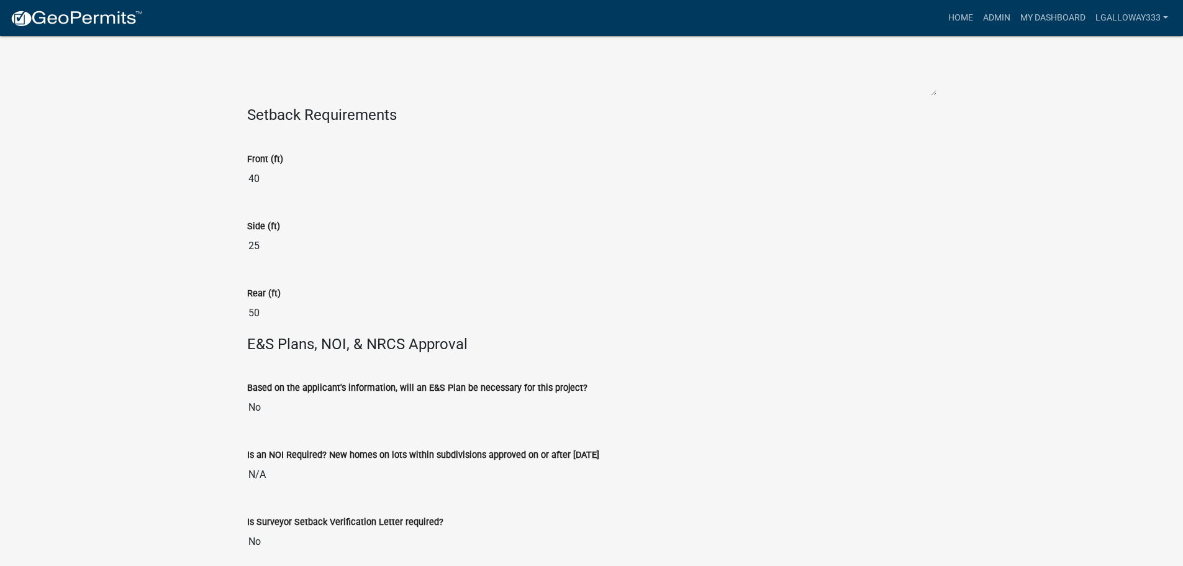
scroll to position [2906, 0]
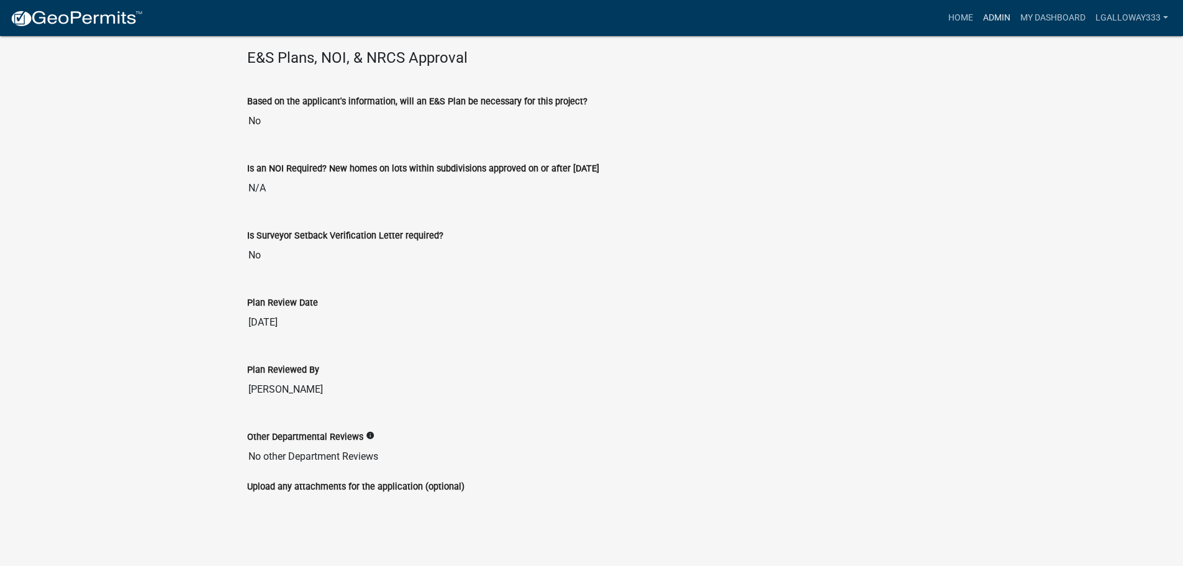
click at [989, 18] on link "Admin" at bounding box center [996, 18] width 37 height 24
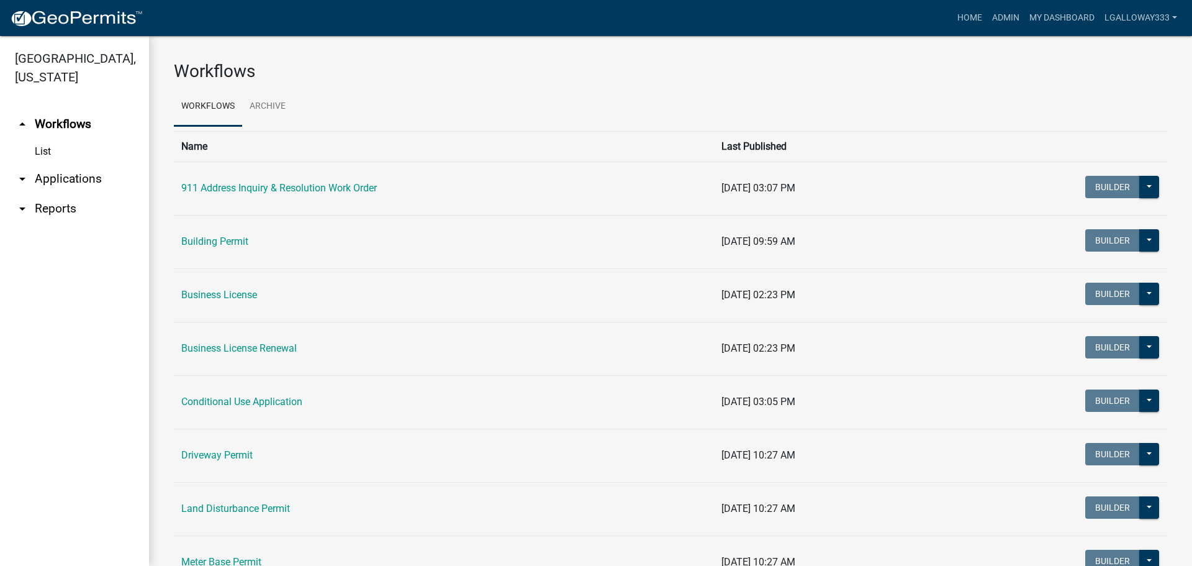
click at [51, 183] on link "arrow_drop_down Applications" at bounding box center [74, 179] width 149 height 30
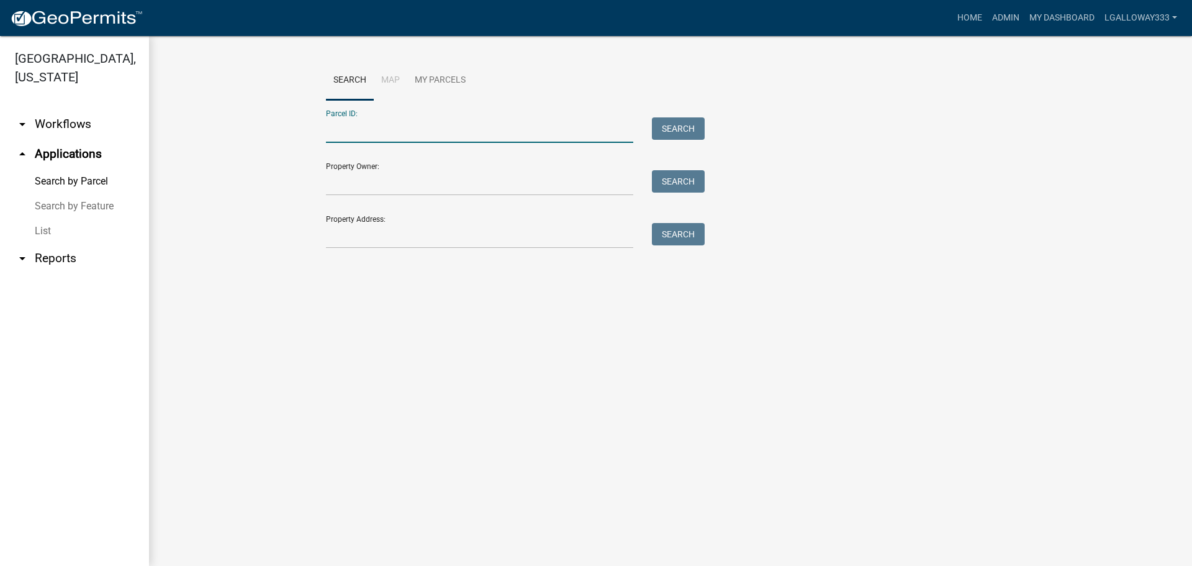
click at [355, 132] on input "Parcel ID:" at bounding box center [479, 129] width 307 height 25
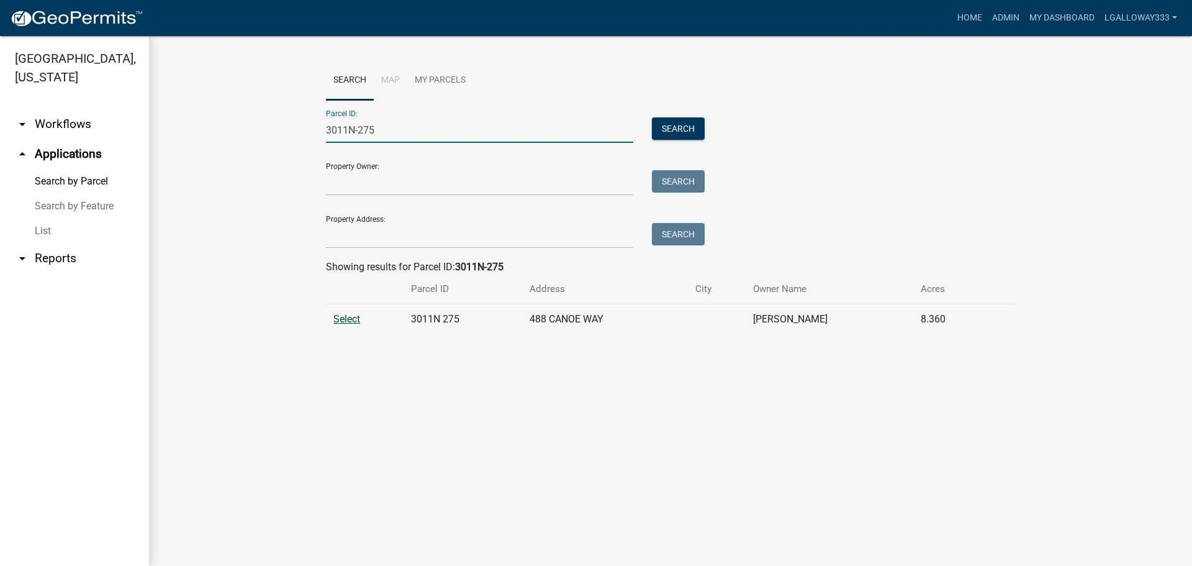
type input "3011N-275"
click at [346, 315] on span "Select" at bounding box center [346, 319] width 27 height 12
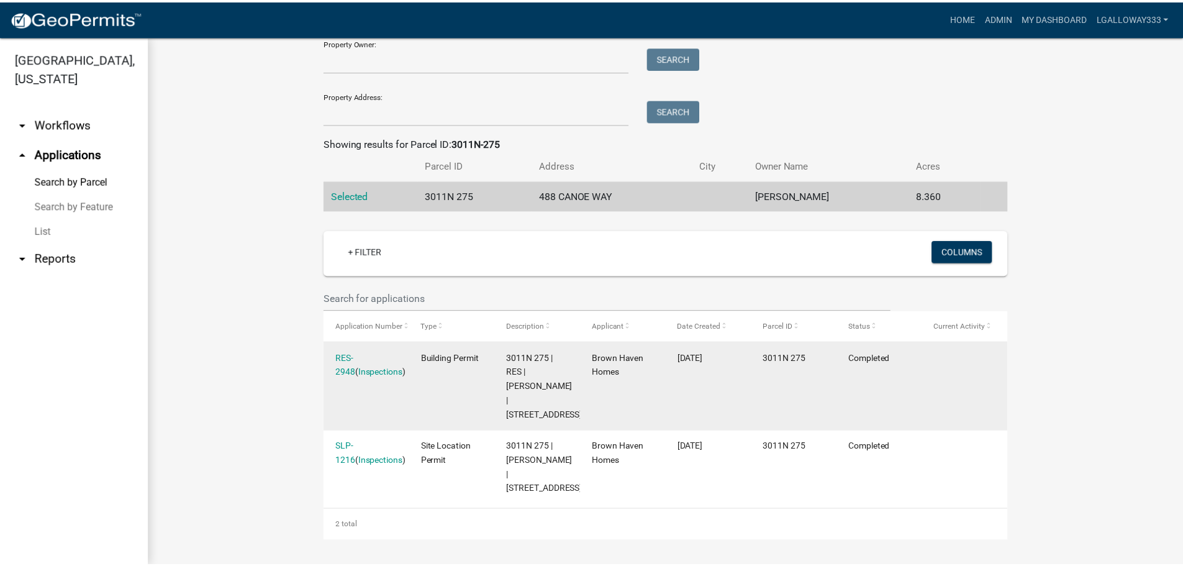
scroll to position [138, 0]
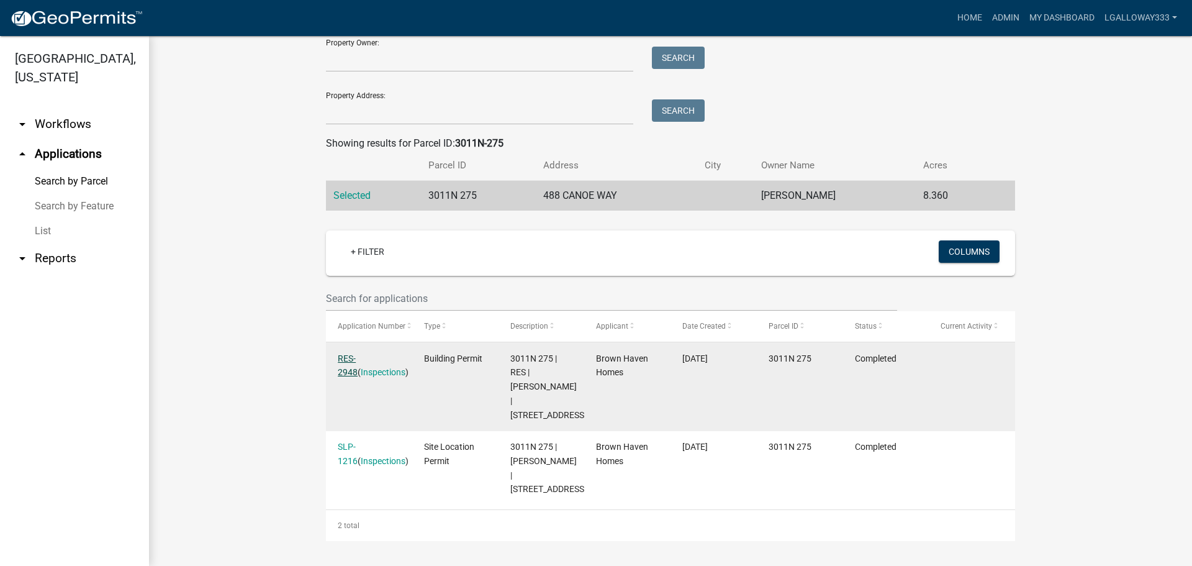
click at [358, 353] on link "RES-2948" at bounding box center [348, 365] width 20 height 24
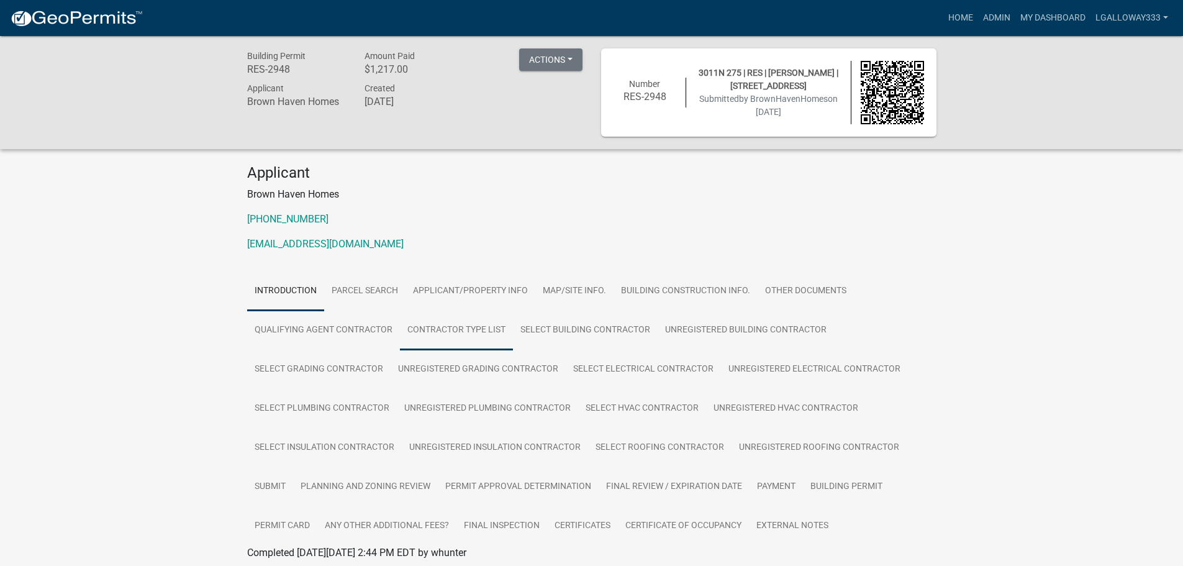
scroll to position [47, 0]
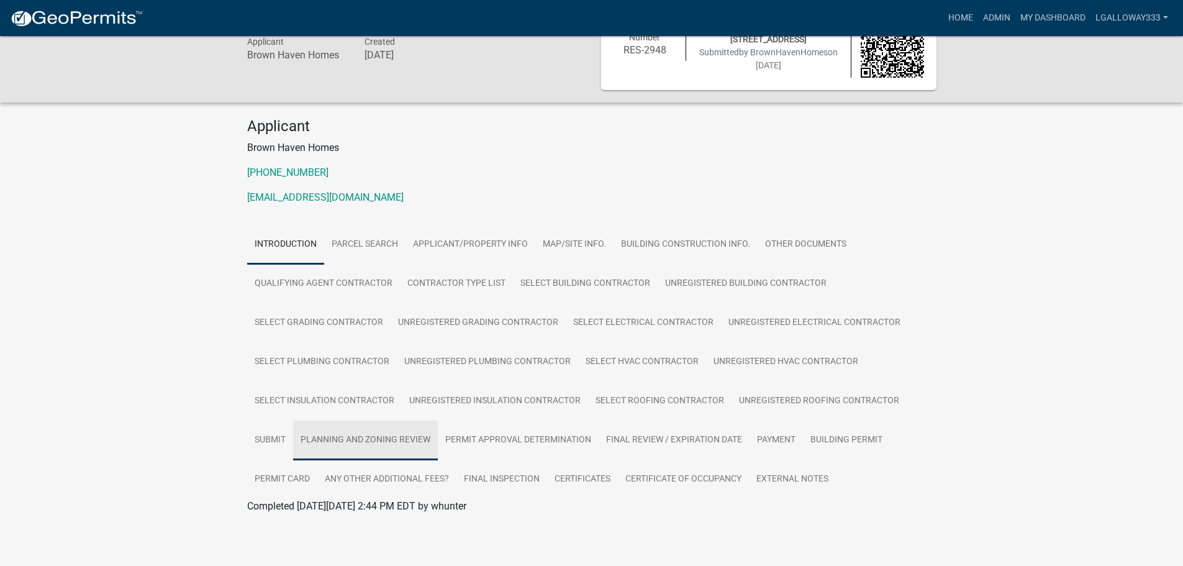
click at [367, 440] on link "Planning and Zoning Review" at bounding box center [365, 440] width 145 height 40
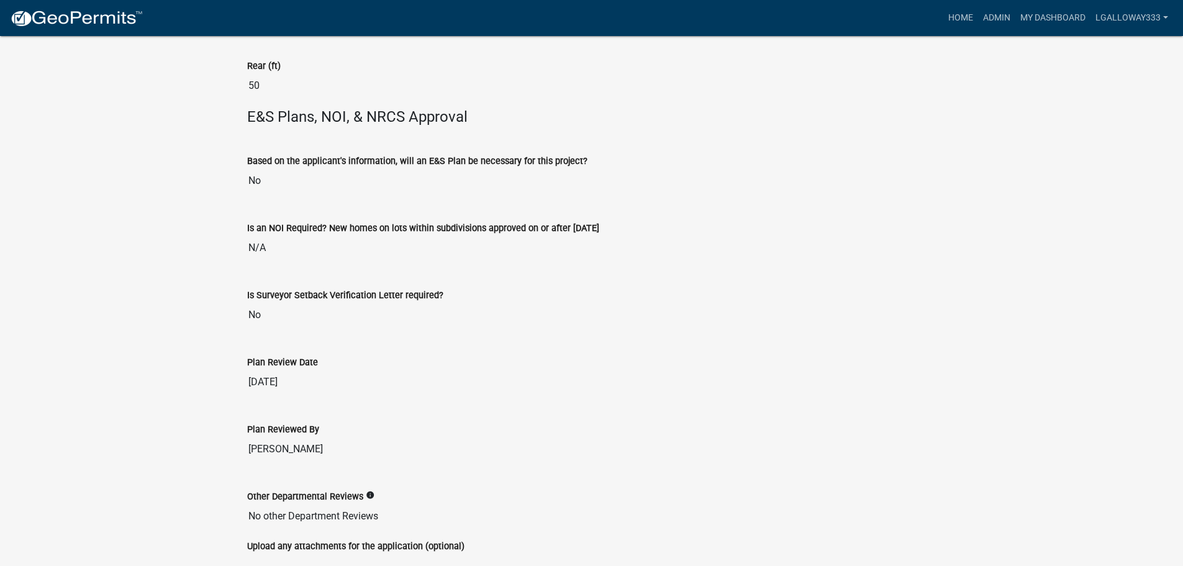
scroll to position [2988, 0]
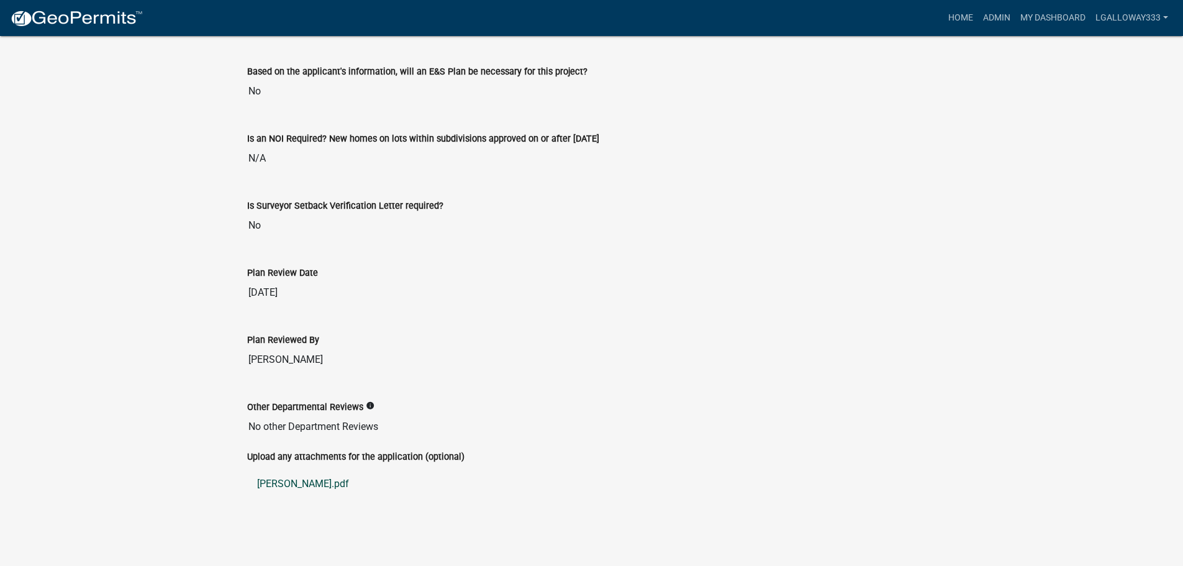
click at [298, 478] on link "[PERSON_NAME].pdf" at bounding box center [591, 484] width 689 height 30
